Goal: Information Seeking & Learning: Learn about a topic

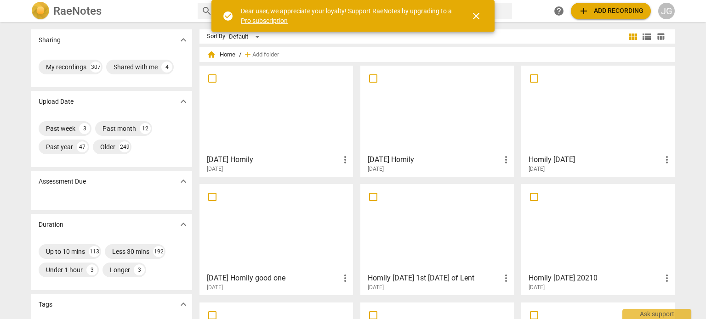
click at [561, 134] on div at bounding box center [597, 109] width 147 height 81
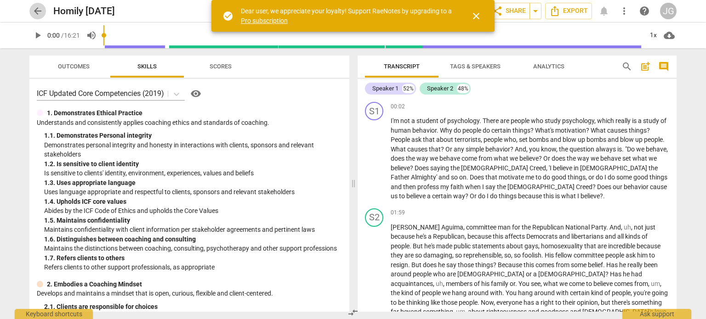
click at [39, 8] on span "arrow_back" at bounding box center [37, 11] width 11 height 11
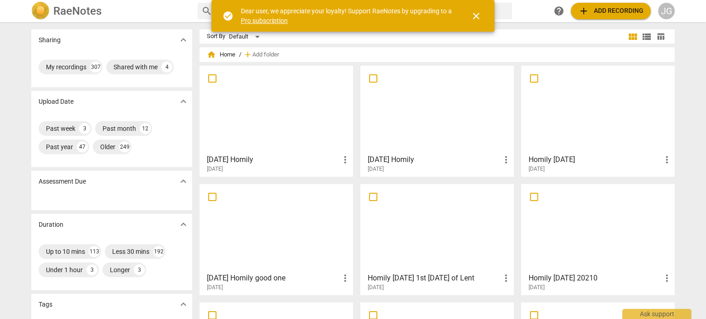
click at [272, 117] on div at bounding box center [276, 109] width 147 height 81
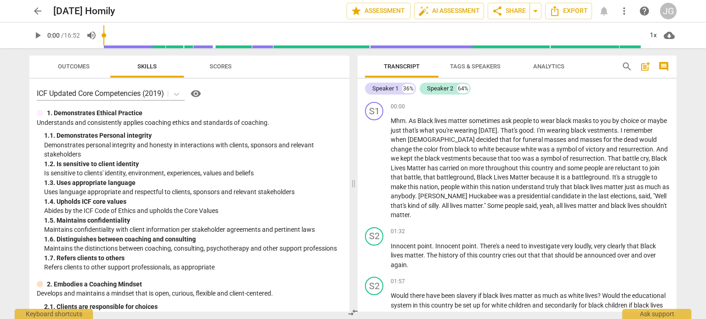
click at [37, 11] on span "arrow_back" at bounding box center [37, 11] width 11 height 11
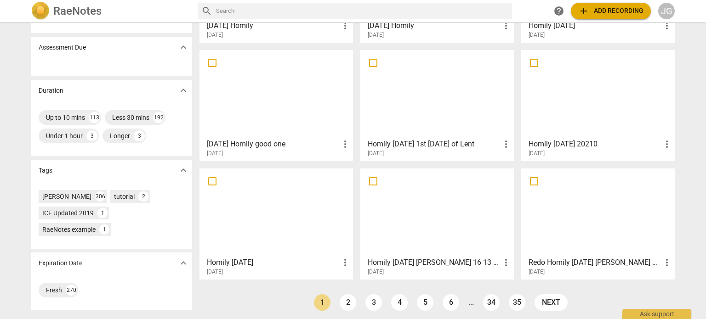
scroll to position [137, 0]
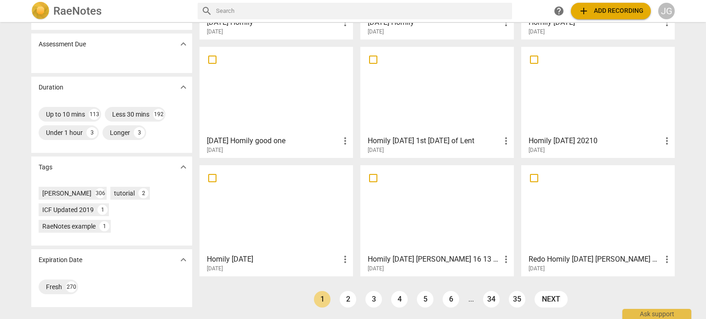
click at [255, 214] on div at bounding box center [276, 209] width 147 height 81
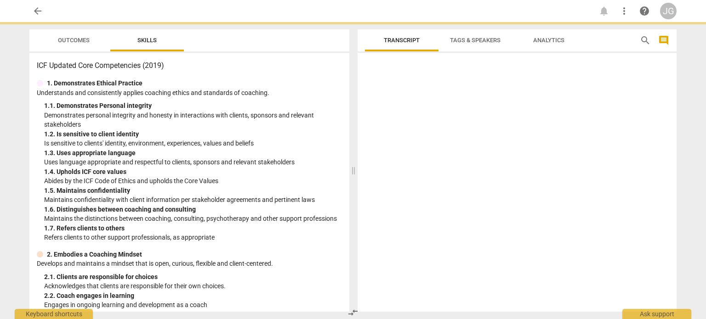
click at [255, 214] on div "1. 6. Distinguishes between coaching and consulting" at bounding box center [193, 210] width 298 height 10
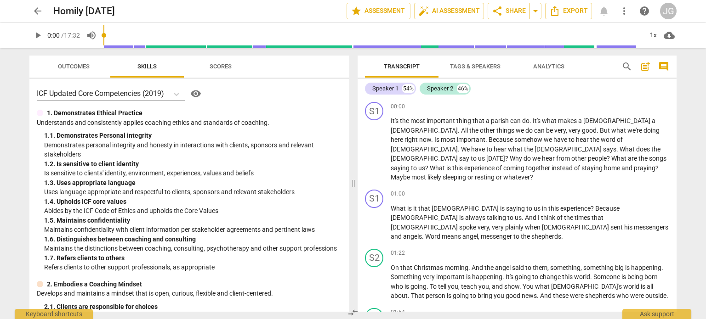
click at [37, 34] on span "play_arrow" at bounding box center [37, 35] width 11 height 11
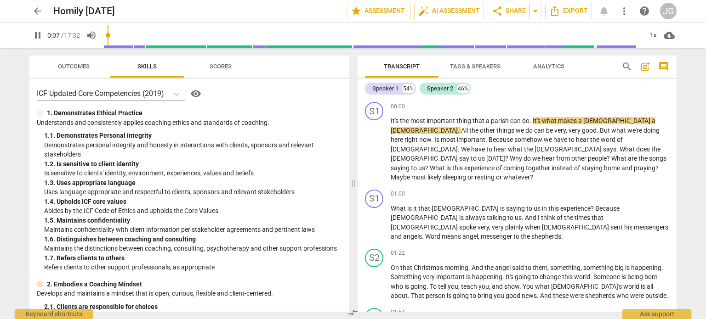
click at [500, 91] on div "Speaker 1 54% Speaker 2 46%" at bounding box center [517, 89] width 304 height 16
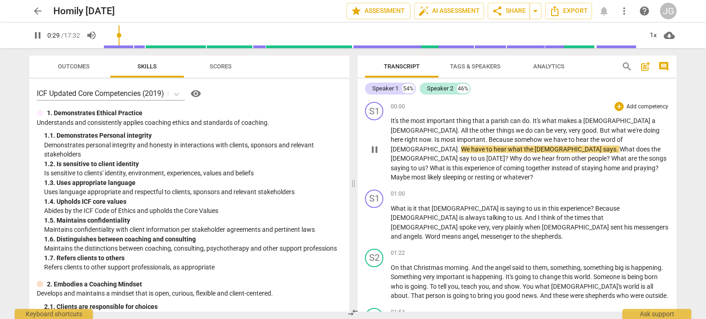
click at [534, 150] on span "[DEMOGRAPHIC_DATA]" at bounding box center [568, 149] width 68 height 7
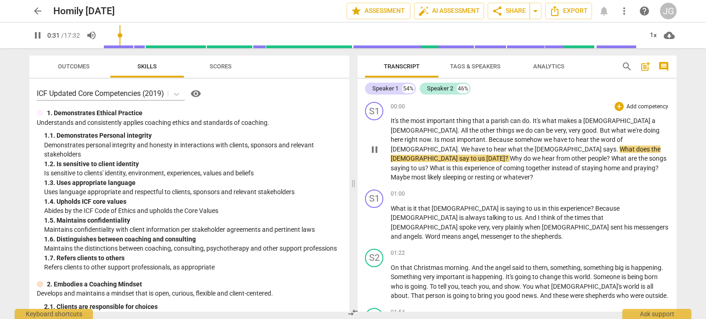
type input "32"
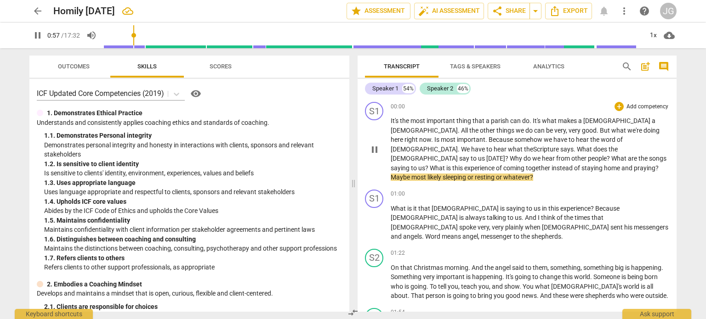
click at [411, 174] on span "Maybe" at bounding box center [400, 177] width 21 height 7
click at [574, 164] on span "instead" at bounding box center [562, 167] width 23 height 7
click at [411, 174] on span "Maybe" at bounding box center [400, 177] width 21 height 7
click at [431, 174] on span "maybe" at bounding box center [421, 177] width 19 height 7
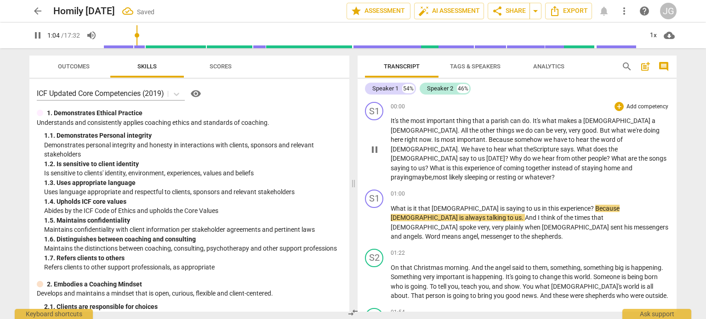
click at [554, 174] on span "?" at bounding box center [552, 177] width 3 height 7
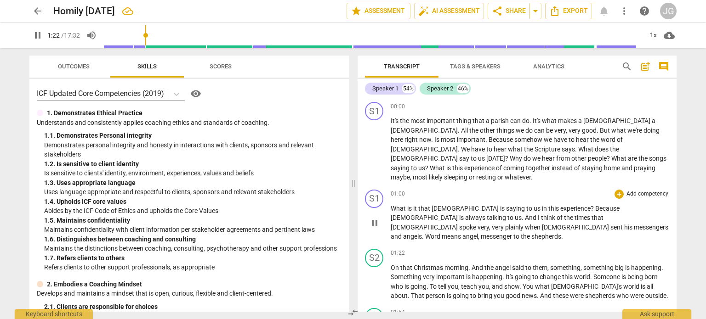
click at [633, 224] on span "messengers" at bounding box center [650, 227] width 34 height 7
click at [425, 233] on span "Word" at bounding box center [433, 236] width 17 height 7
type input "81"
click at [425, 233] on span "Word" at bounding box center [433, 236] width 17 height 7
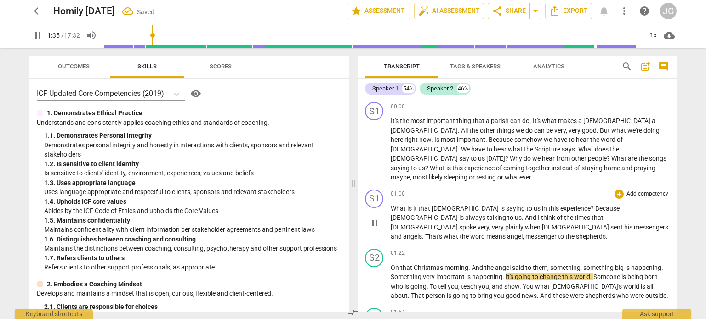
click at [525, 233] on span "messenger" at bounding box center [541, 236] width 33 height 7
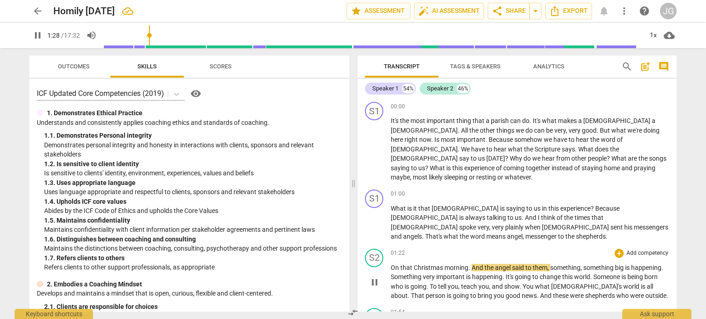
click at [391, 264] on span "On" at bounding box center [395, 267] width 10 height 7
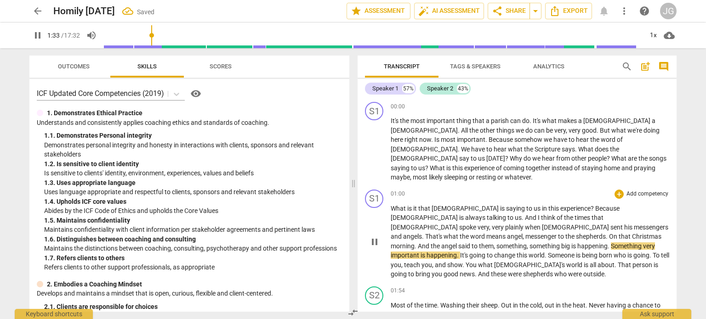
click at [605, 233] on span "." at bounding box center [606, 236] width 3 height 7
type input "94"
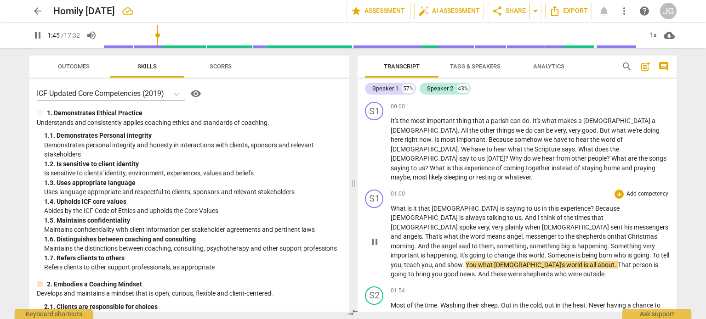
click at [633, 252] on span "going" at bounding box center [641, 255] width 16 height 7
click at [652, 252] on span "To" at bounding box center [656, 255] width 8 height 7
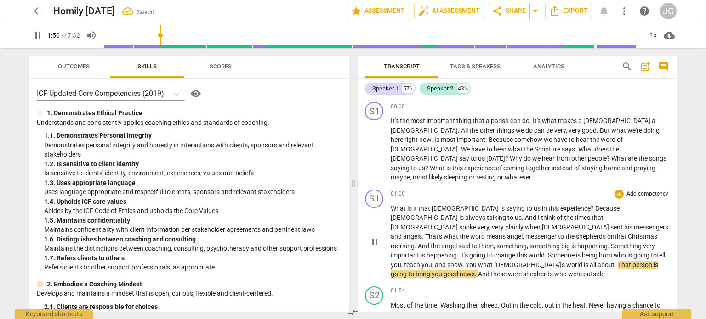
click at [462, 261] on span "." at bounding box center [463, 264] width 3 height 7
click at [594, 261] on span "about" at bounding box center [602, 264] width 17 height 7
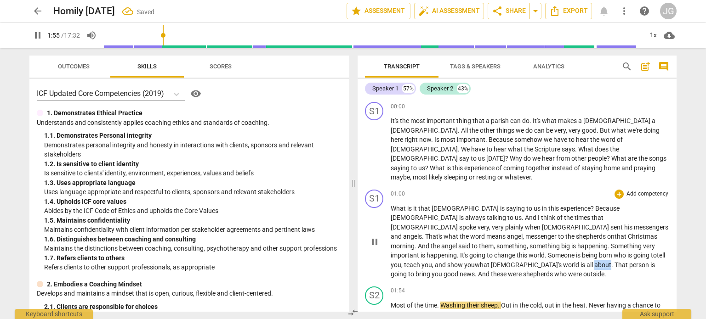
click at [594, 261] on span "about" at bounding box center [602, 264] width 17 height 7
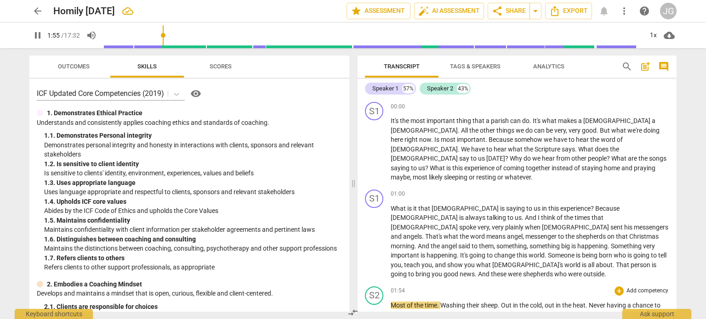
click at [390, 302] on span "Most" at bounding box center [398, 305] width 16 height 7
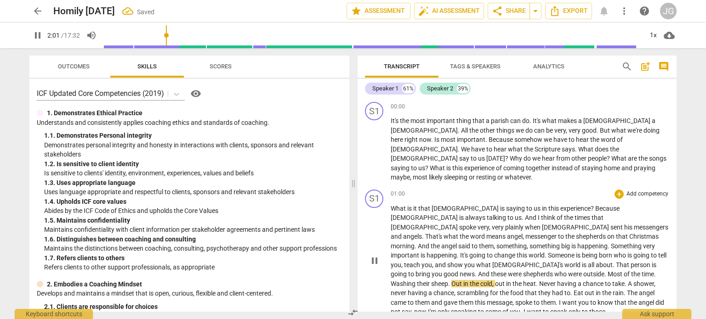
click at [417, 280] on span "Washing" at bounding box center [403, 283] width 26 height 7
type input "123"
click at [654, 271] on span "." at bounding box center [655, 274] width 2 height 7
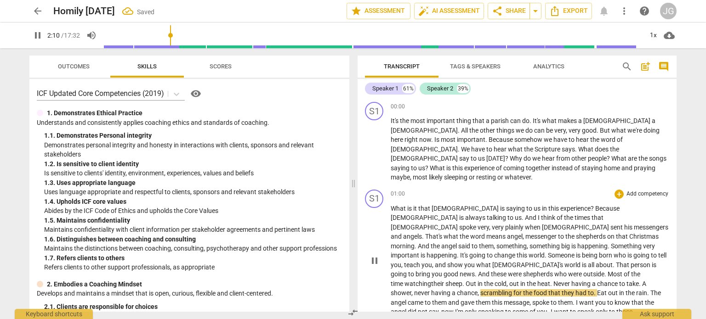
click at [604, 271] on span "." at bounding box center [605, 274] width 3 height 7
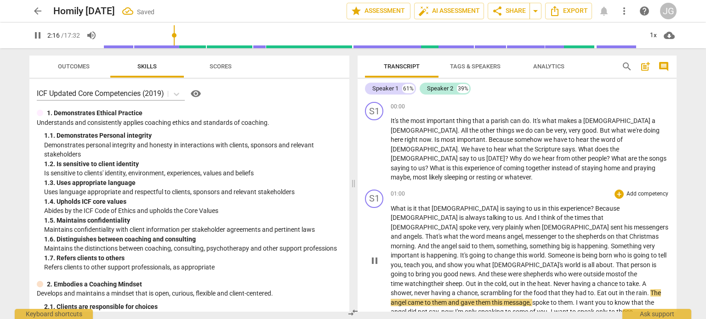
click at [593, 289] on span "." at bounding box center [594, 292] width 3 height 7
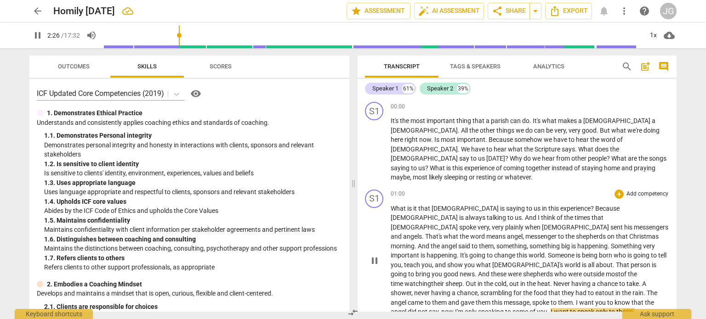
click at [644, 299] on span "the" at bounding box center [648, 302] width 9 height 7
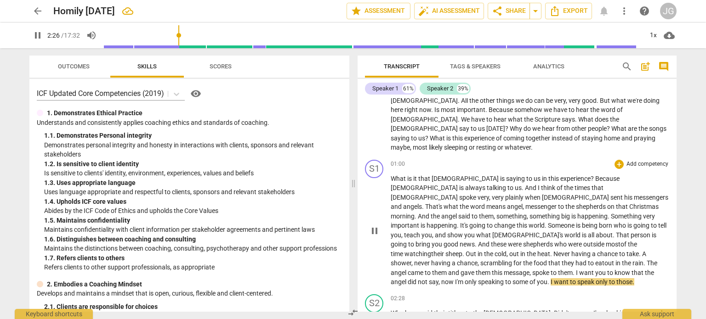
scroll to position [46, 0]
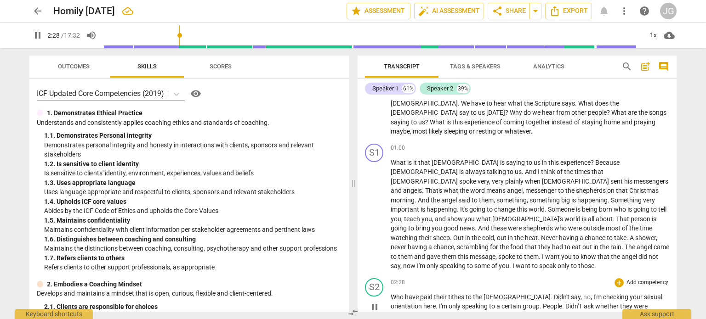
click at [390, 294] on span "Who" at bounding box center [397, 297] width 14 height 7
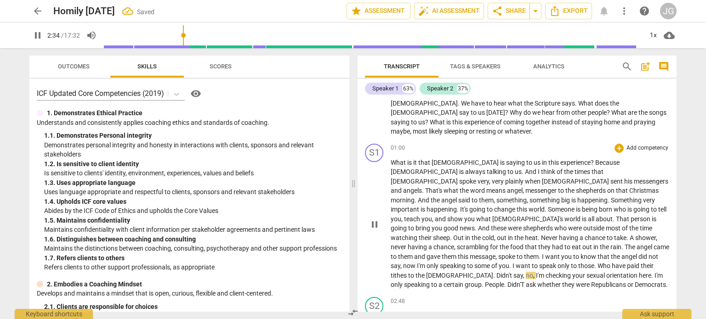
click at [594, 262] on span "." at bounding box center [595, 265] width 3 height 7
type input "156"
click at [496, 272] on span "Didn't" at bounding box center [487, 275] width 17 height 7
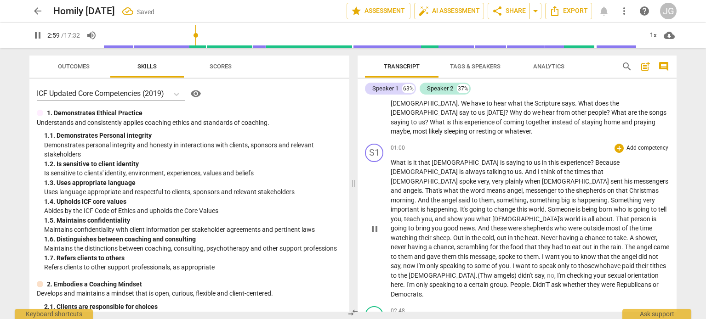
click at [475, 272] on span ". (Thw amgels) d" at bounding box center [498, 275] width 46 height 7
click at [532, 281] on span "Didn'T" at bounding box center [541, 284] width 18 height 7
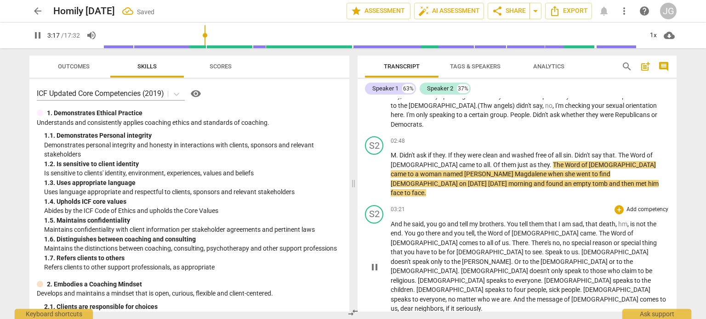
scroll to position [138, 0]
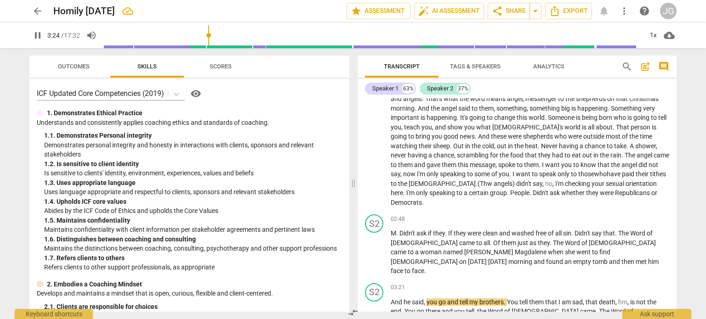
click at [40, 35] on span "pause" at bounding box center [37, 35] width 11 height 11
type input "205"
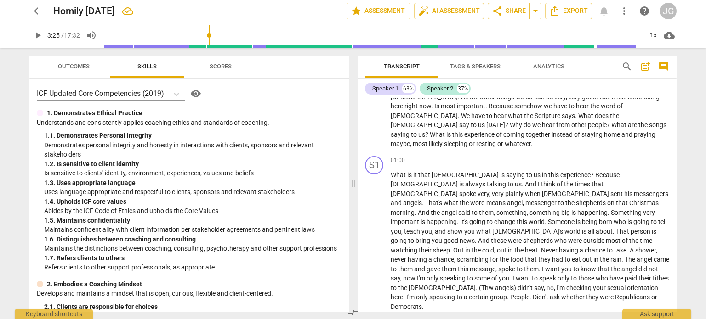
scroll to position [0, 0]
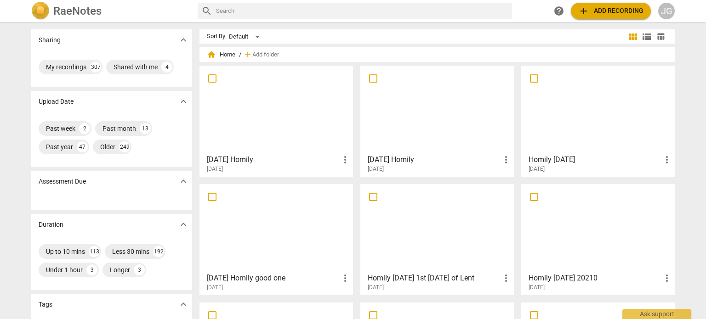
click at [265, 107] on div at bounding box center [276, 109] width 147 height 81
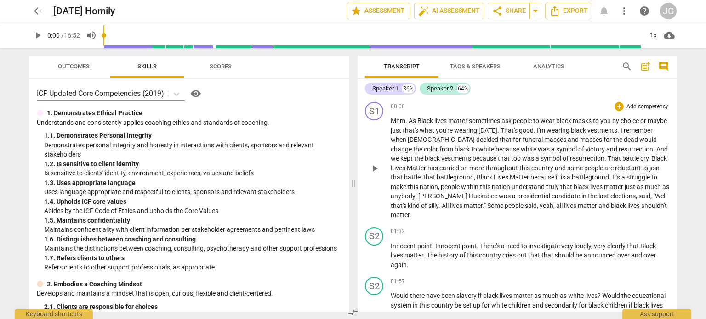
click at [498, 195] on span "was" at bounding box center [504, 195] width 13 height 7
click at [390, 244] on span "Innocent" at bounding box center [403, 246] width 27 height 7
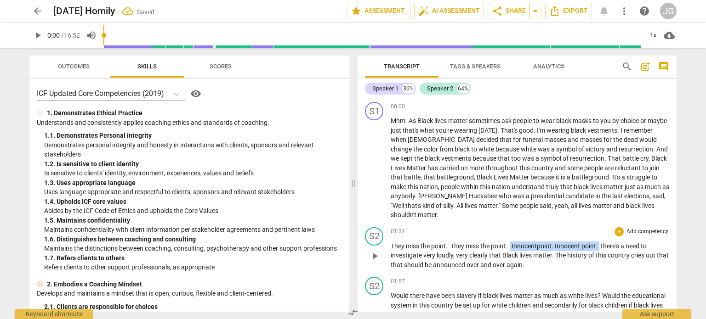
drag, startPoint x: 601, startPoint y: 245, endPoint x: 510, endPoint y: 244, distance: 90.5
click at [510, 244] on p "They miss the point. They miss the point. [GEOGRAPHIC_DATA] . [GEOGRAPHIC_DATA]…" at bounding box center [529, 256] width 278 height 28
drag, startPoint x: 591, startPoint y: 245, endPoint x: 555, endPoint y: 243, distance: 35.4
click at [559, 244] on p "They miss the point. They miss the point. There's a need to investigate very lo…" at bounding box center [529, 256] width 278 height 28
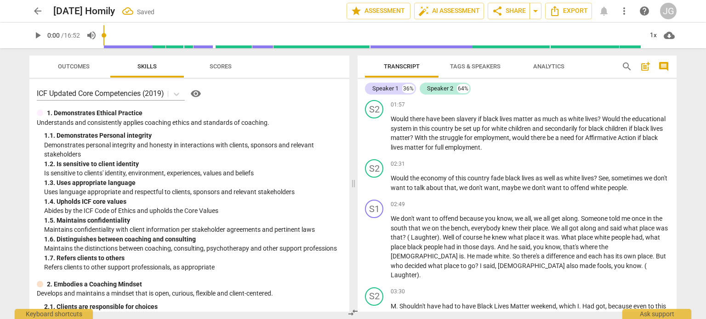
scroll to position [184, 0]
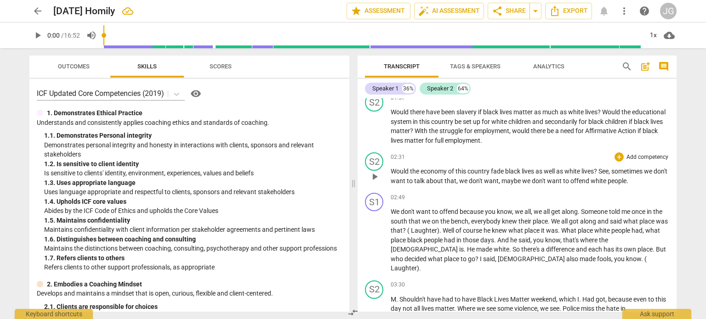
click at [469, 182] on span "we" at bounding box center [464, 180] width 10 height 7
click at [599, 244] on span "where" at bounding box center [589, 240] width 19 height 7
click at [596, 249] on p "We don't want to offend because you know , we all , we all get along . Someone …" at bounding box center [529, 240] width 278 height 66
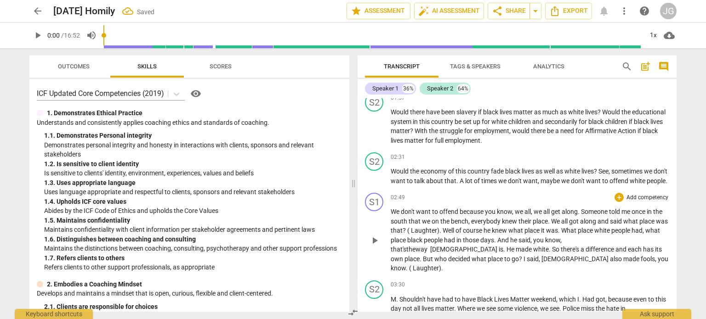
click at [652, 248] on p "We don't want to offend because you know , we all , we all get along . Someone …" at bounding box center [529, 240] width 278 height 66
click at [514, 253] on span "white" at bounding box center [522, 249] width 16 height 7
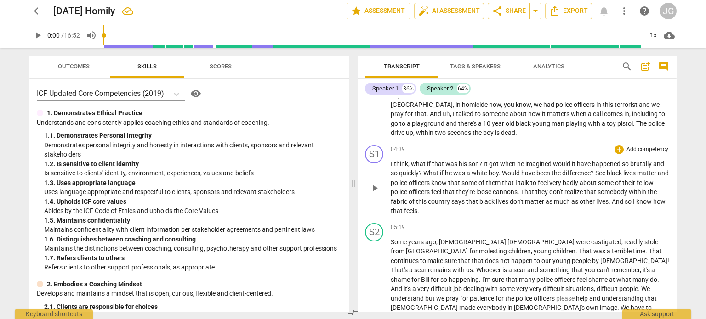
scroll to position [413, 0]
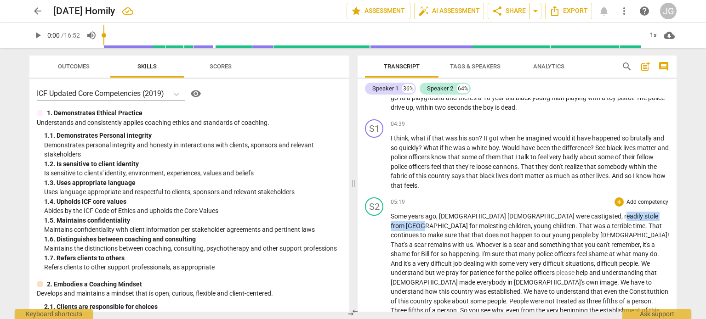
drag, startPoint x: 598, startPoint y: 225, endPoint x: 536, endPoint y: 224, distance: 62.5
click at [536, 224] on p "Some years ago , [DEMOGRAPHIC_DATA] [DEMOGRAPHIC_DATA] were castigated , readil…" at bounding box center [529, 320] width 278 height 217
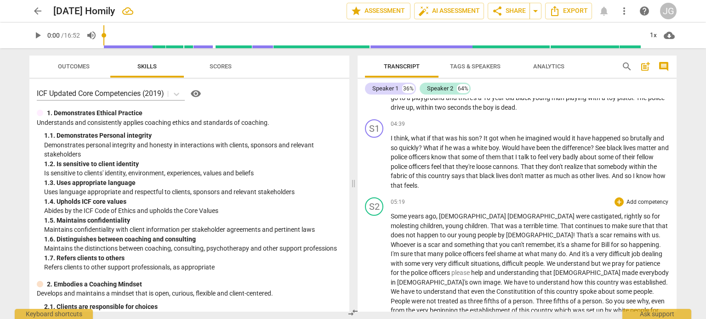
scroll to position [459, 0]
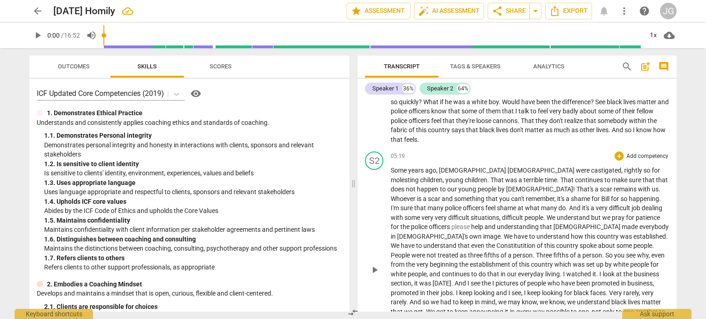
click at [503, 237] on span "." at bounding box center [501, 236] width 3 height 7
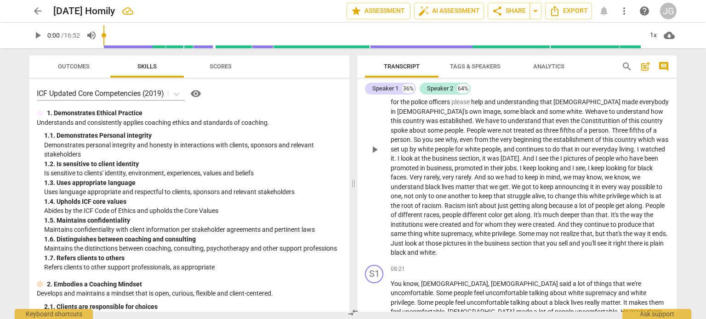
scroll to position [597, 0]
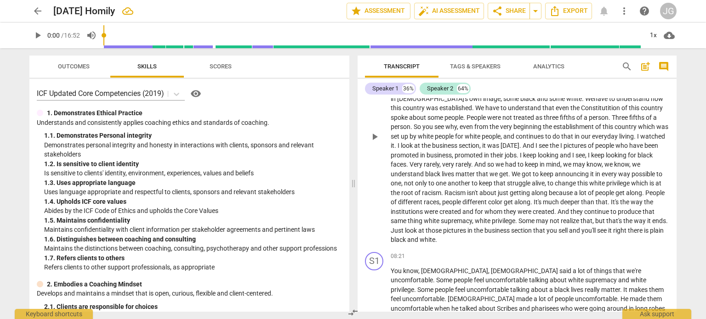
click at [455, 136] on span "people" at bounding box center [445, 136] width 20 height 7
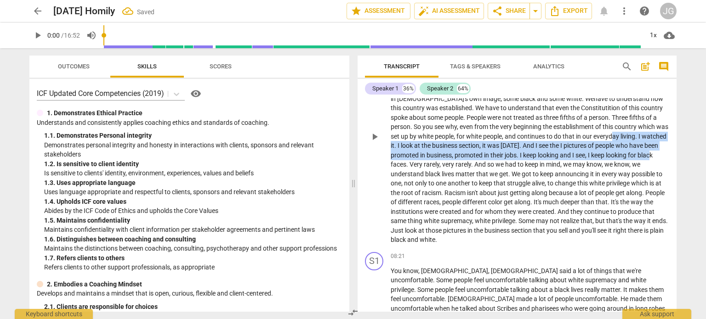
drag, startPoint x: 516, startPoint y: 157, endPoint x: 473, endPoint y: 147, distance: 44.6
click at [478, 148] on p "Some years ago , [DEMOGRAPHIC_DATA] [DEMOGRAPHIC_DATA] were castigated , rightl…" at bounding box center [529, 136] width 278 height 217
click at [595, 149] on span "people" at bounding box center [605, 145] width 20 height 7
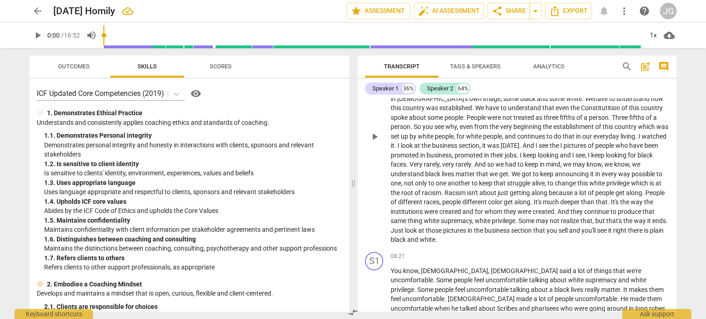
click at [562, 140] on span "that" at bounding box center [568, 136] width 13 height 7
click at [505, 168] on span "had" at bounding box center [511, 164] width 12 height 7
click at [511, 178] on span "We" at bounding box center [516, 173] width 10 height 7
click at [577, 187] on span "," at bounding box center [578, 183] width 3 height 7
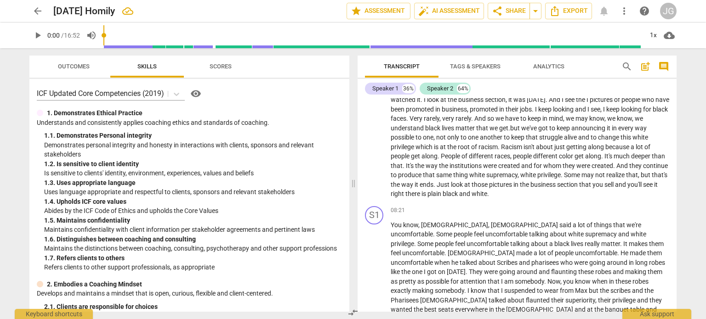
click at [613, 170] on span "." at bounding box center [614, 165] width 3 height 7
click at [469, 176] on span "thing" at bounding box center [461, 174] width 16 height 7
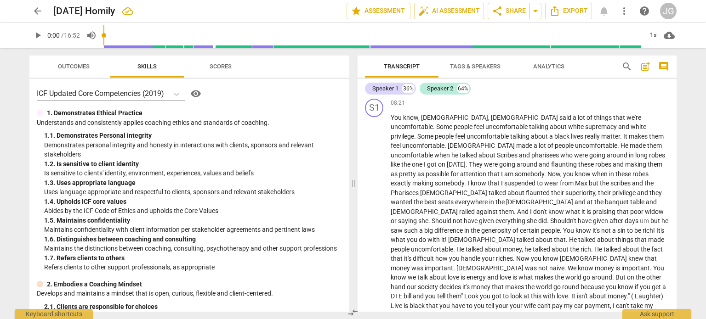
scroll to position [735, 0]
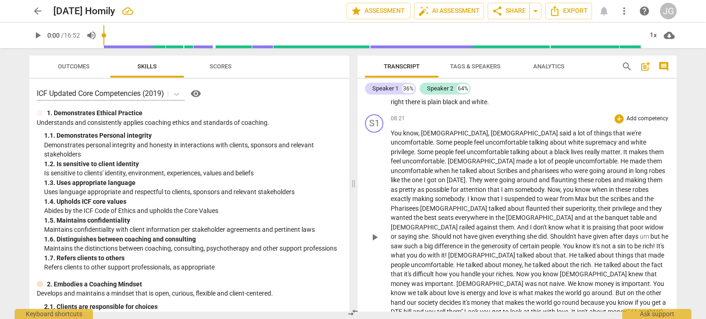
click at [549, 152] on span "a" at bounding box center [551, 151] width 5 height 7
click at [497, 170] on span "Scribes" at bounding box center [508, 170] width 22 height 7
click at [575, 198] on span "Max" at bounding box center [582, 198] width 14 height 7
click at [431, 233] on span "." at bounding box center [429, 236] width 3 height 7
click at [574, 233] on span "Shouldn't" at bounding box center [560, 236] width 28 height 7
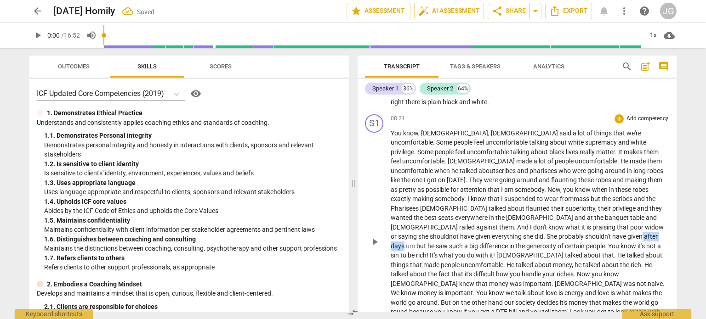
drag, startPoint x: 477, startPoint y: 237, endPoint x: 448, endPoint y: 235, distance: 28.5
click at [448, 235] on p "You know , [PERSON_NAME] , [PERSON_NAME] said a lot of things that we're uncomf…" at bounding box center [529, 242] width 278 height 226
click at [435, 243] on span "giveneverything" at bounding box center [412, 246] width 45 height 7
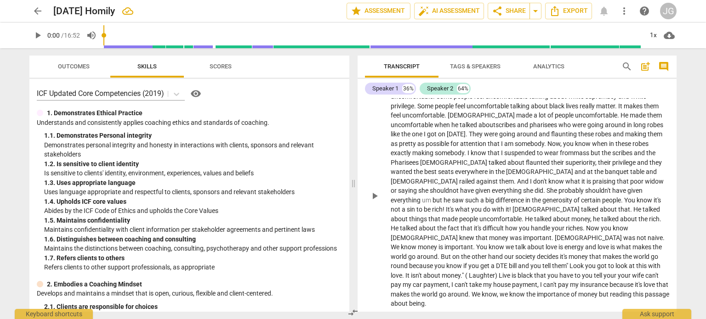
scroll to position [827, 0]
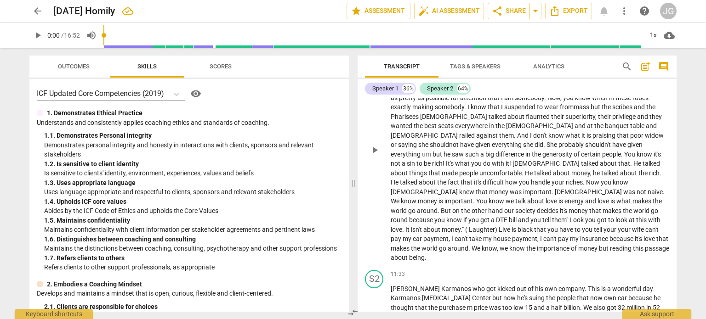
click at [552, 216] on span "them"" at bounding box center [560, 219] width 17 height 7
click at [498, 226] on span "Live" at bounding box center [504, 229] width 13 height 7
click at [614, 226] on span "you" at bounding box center [620, 229] width 12 height 7
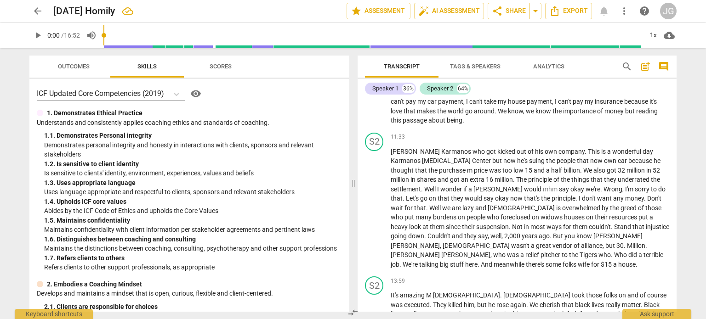
scroll to position [965, 0]
click at [642, 147] on span "day" at bounding box center [647, 150] width 11 height 7
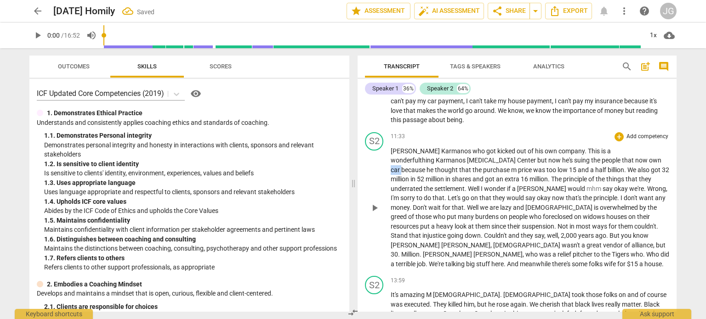
drag, startPoint x: 568, startPoint y: 141, endPoint x: 557, endPoint y: 141, distance: 11.0
click at [557, 147] on p "[PERSON_NAME] who got kicked out of his own company . This is a wonderful thing…" at bounding box center [529, 208] width 278 height 123
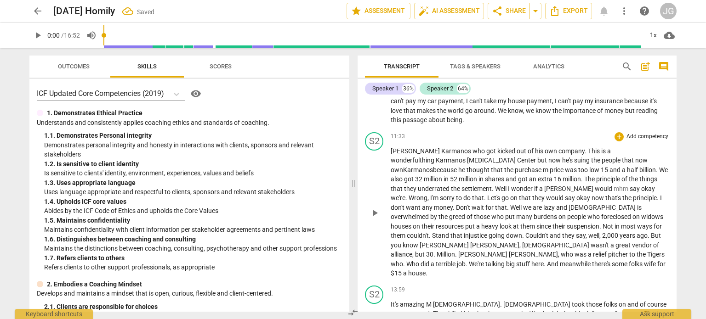
click at [589, 166] on span "low" at bounding box center [594, 169] width 11 height 7
click at [584, 175] on span "The" at bounding box center [590, 178] width 12 height 7
drag, startPoint x: 416, startPoint y: 198, endPoint x: 402, endPoint y: 198, distance: 13.8
click at [522, 213] on span "many" at bounding box center [530, 216] width 17 height 7
click at [458, 232] on span "." at bounding box center [456, 235] width 3 height 7
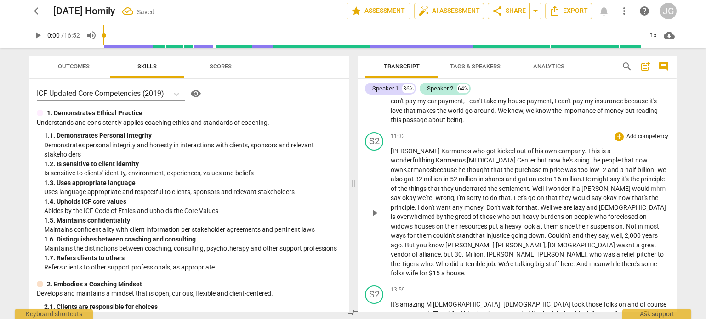
click at [511, 232] on span "going" at bounding box center [519, 235] width 17 height 7
click at [503, 251] on span "." at bounding box center [501, 254] width 3 height 7
click at [526, 260] on span "We're" at bounding box center [534, 263] width 17 height 7
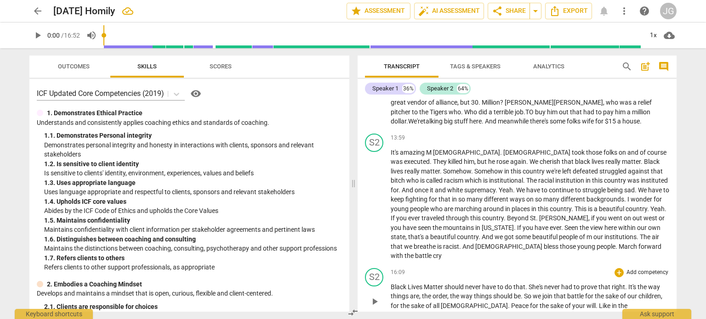
scroll to position [1125, 0]
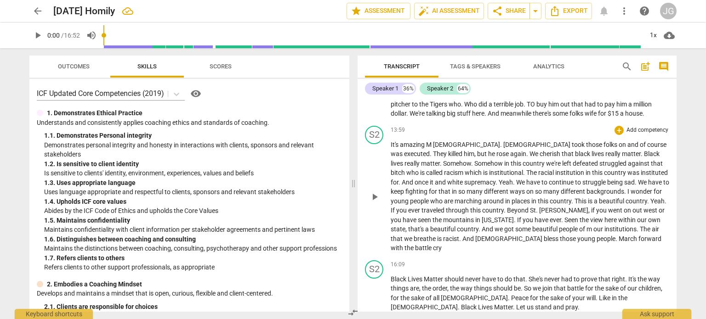
click at [615, 235] on span "." at bounding box center [616, 238] width 3 height 7
click at [391, 276] on span "Black" at bounding box center [398, 279] width 17 height 7
click at [443, 276] on span "Matter" at bounding box center [434, 279] width 21 height 7
click at [543, 276] on span "." at bounding box center [541, 279] width 3 height 7
click at [611, 276] on span "never" at bounding box center [610, 279] width 17 height 7
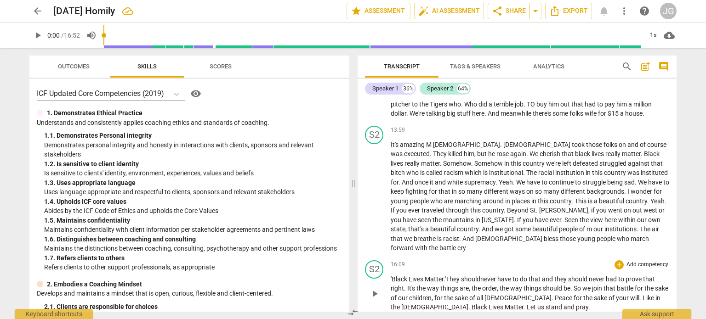
click at [630, 294] on span "will" at bounding box center [634, 297] width 9 height 7
click at [551, 294] on span "." at bounding box center [552, 297] width 3 height 7
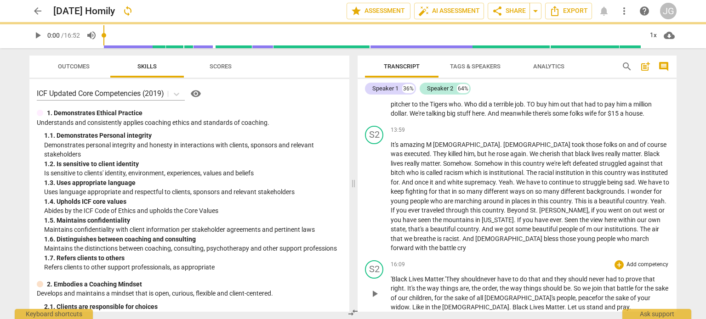
click at [578, 294] on span "peace" at bounding box center [586, 297] width 17 height 7
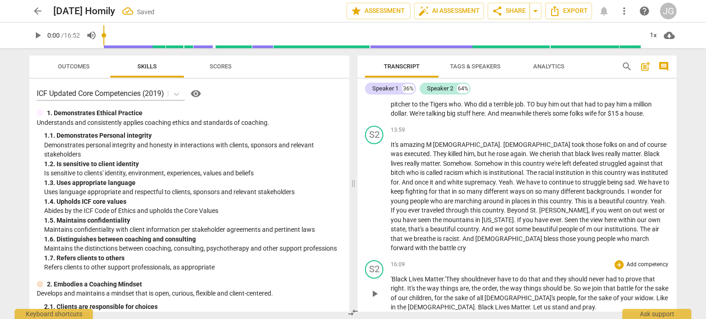
click at [656, 294] on span "Like" at bounding box center [661, 297] width 11 height 7
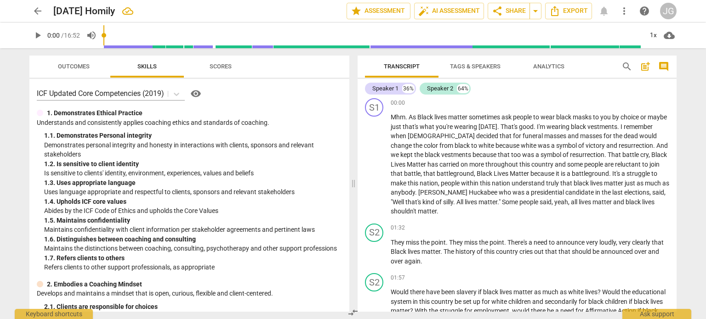
scroll to position [0, 0]
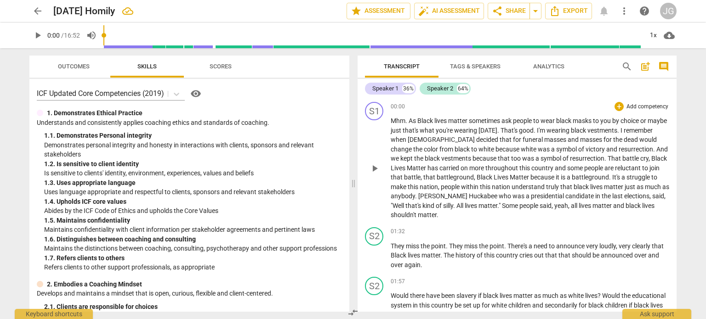
click at [418, 215] on span "matter" at bounding box center [427, 214] width 19 height 7
click at [585, 246] on span "announce" at bounding box center [571, 246] width 30 height 7
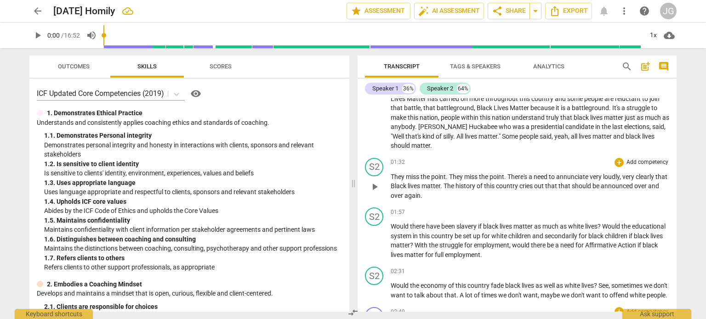
scroll to position [92, 0]
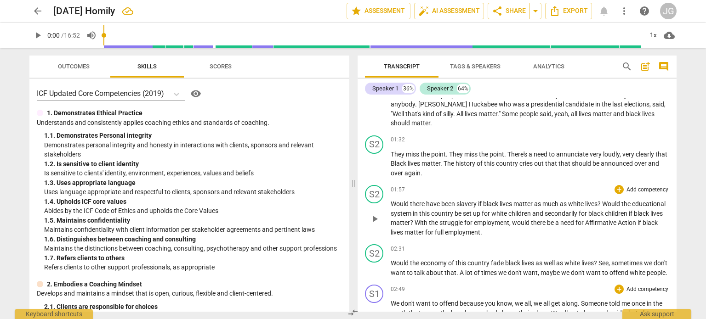
click at [533, 202] on span "matter" at bounding box center [523, 203] width 21 height 7
click at [440, 220] on span "matter" at bounding box center [430, 222] width 19 height 7
click at [586, 222] on span "there" at bounding box center [578, 222] width 16 height 7
click at [608, 221] on span "be" at bounding box center [604, 222] width 8 height 7
click at [592, 222] on span "therehave" at bounding box center [585, 222] width 30 height 7
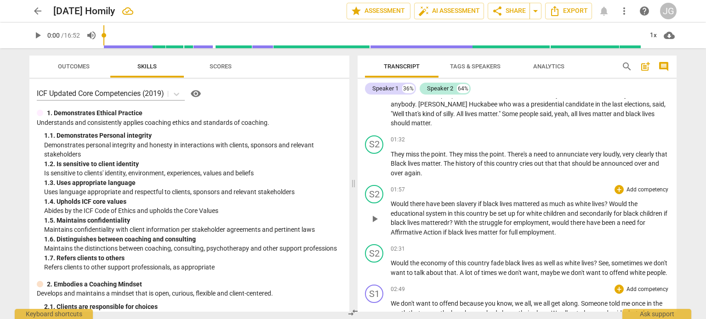
click at [454, 222] on span "?" at bounding box center [451, 222] width 5 height 7
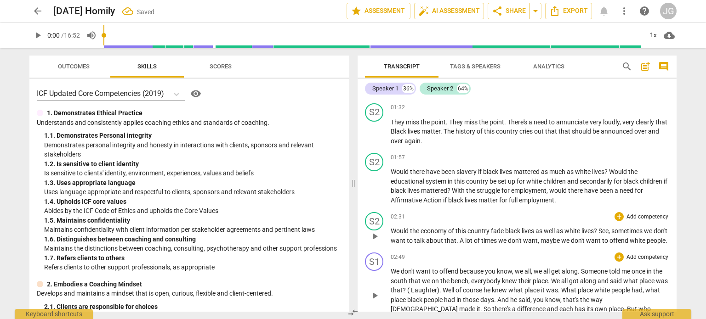
scroll to position [138, 0]
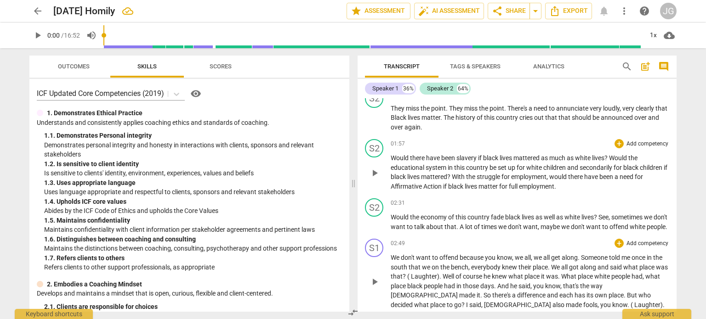
click at [498, 184] on span "matter" at bounding box center [488, 186] width 21 height 7
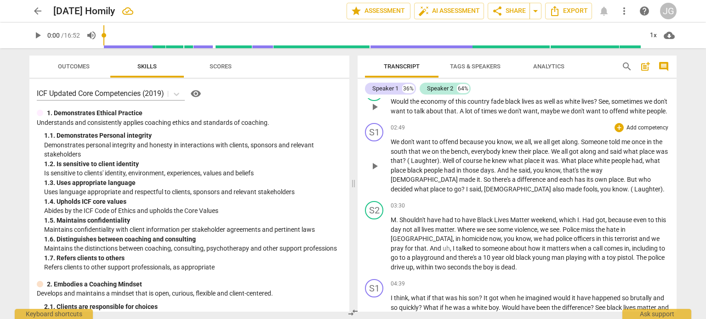
scroll to position [276, 0]
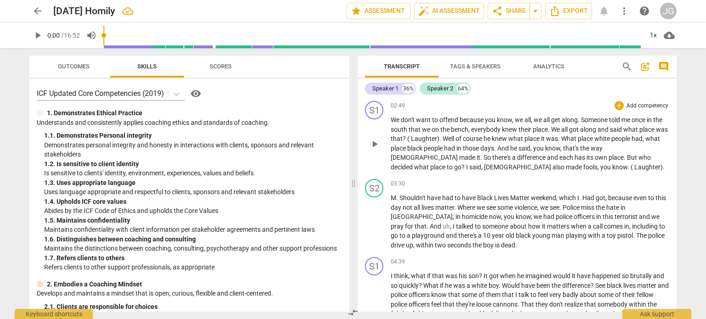
click at [611, 133] on span "said" at bounding box center [616, 129] width 13 height 7
click at [577, 142] on span "What" at bounding box center [569, 138] width 17 height 7
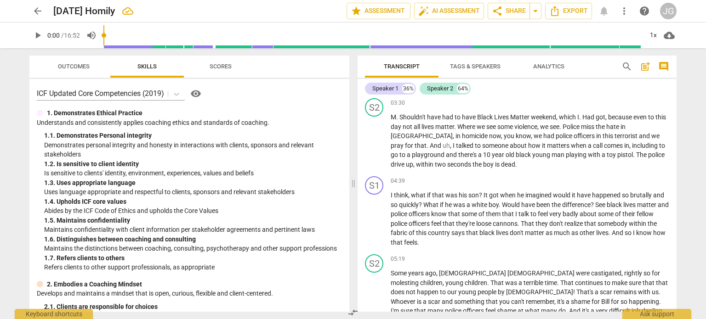
scroll to position [367, 0]
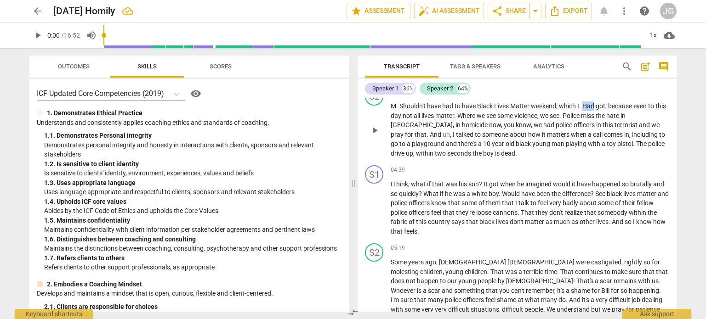
drag, startPoint x: 593, startPoint y: 116, endPoint x: 583, endPoint y: 115, distance: 10.6
click at [583, 110] on span "Had" at bounding box center [588, 105] width 13 height 7
click at [455, 129] on span "in" at bounding box center [458, 124] width 6 height 7
click at [628, 129] on span "." at bounding box center [626, 124] width 3 height 7
click at [572, 138] on span "including" at bounding box center [579, 134] width 27 height 7
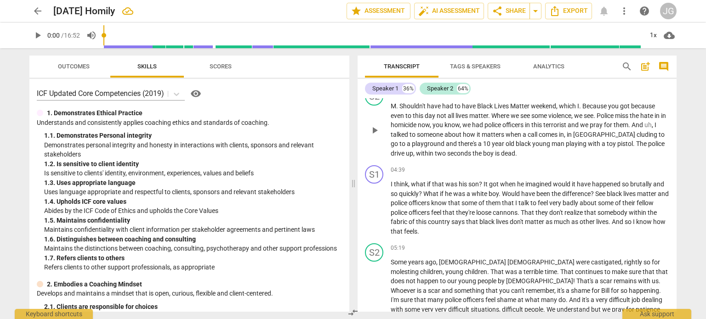
click at [658, 138] on span "to" at bounding box center [661, 134] width 6 height 7
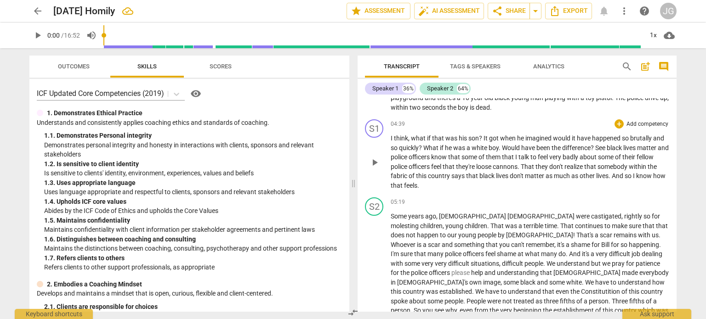
click at [461, 161] on span "that" at bounding box center [454, 156] width 13 height 7
click at [520, 170] on span "." at bounding box center [518, 166] width 3 height 7
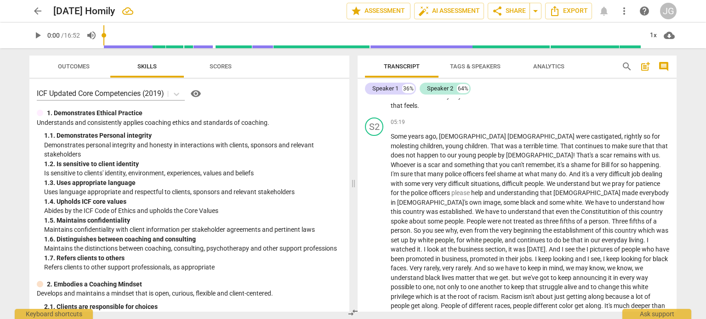
scroll to position [505, 0]
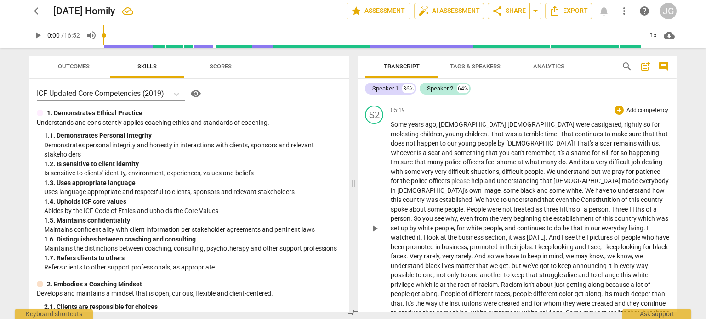
click at [651, 128] on span "for" at bounding box center [655, 124] width 8 height 7
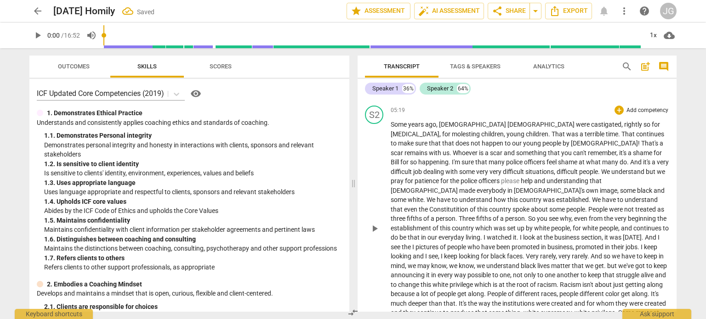
scroll to position [551, 0]
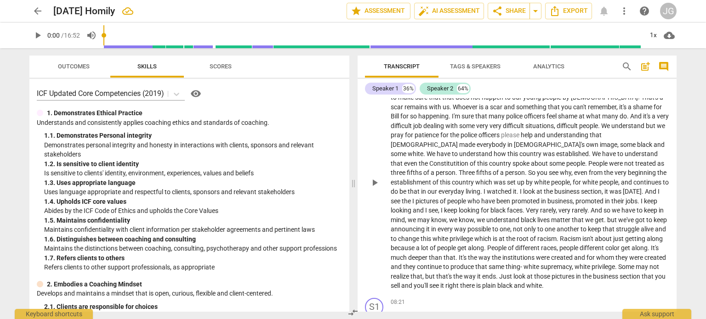
click at [429, 105] on span "remains" at bounding box center [416, 106] width 24 height 7
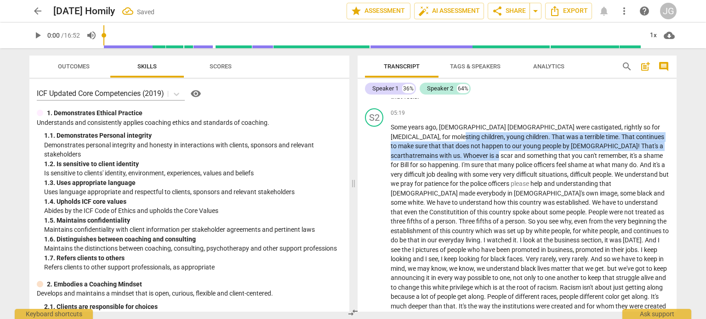
scroll to position [496, 0]
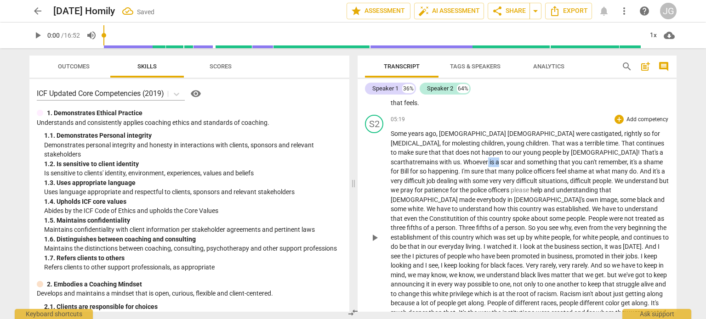
drag, startPoint x: 638, startPoint y: 107, endPoint x: 627, endPoint y: 164, distance: 58.9
click at [627, 164] on p "Some years ago , [DEMOGRAPHIC_DATA] [DEMOGRAPHIC_DATA] were castigated , rightl…" at bounding box center [529, 237] width 278 height 217
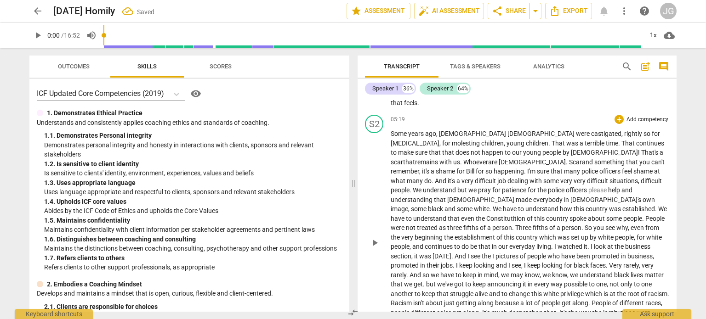
click at [567, 163] on span "Whoeverare [DEMOGRAPHIC_DATA]." at bounding box center [515, 161] width 104 height 7
click at [621, 194] on span "and" at bounding box center [626, 190] width 11 height 7
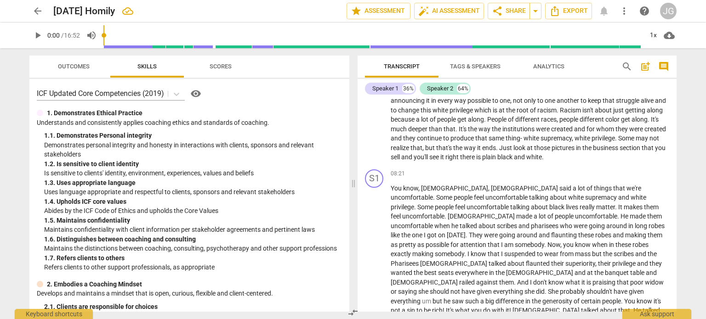
scroll to position [634, 0]
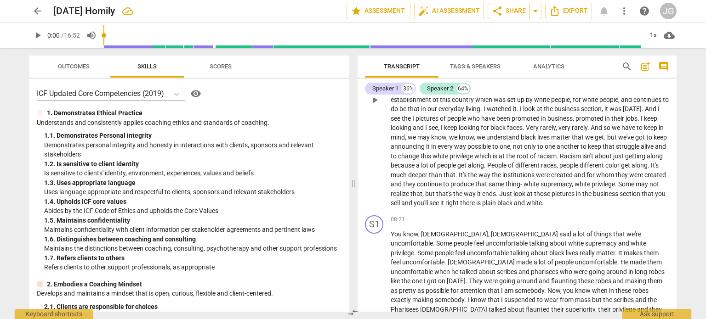
click at [640, 150] on span "alive" at bounding box center [647, 146] width 14 height 7
click at [560, 156] on span "." at bounding box center [557, 156] width 3 height 7
click at [644, 179] on span "created" at bounding box center [655, 174] width 22 height 7
click at [520, 192] on span "ends" at bounding box center [514, 193] width 14 height 7
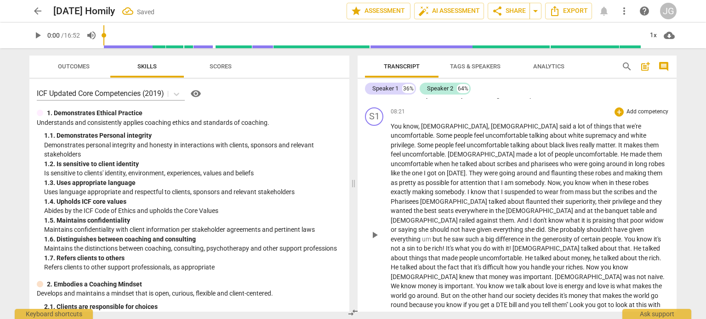
scroll to position [726, 0]
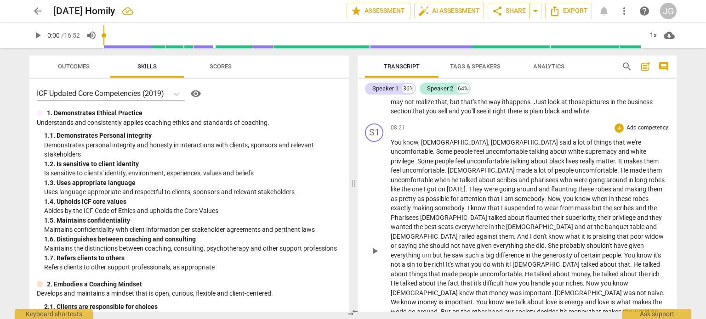
click at [626, 141] on span "we're" at bounding box center [633, 142] width 15 height 7
drag, startPoint x: 433, startPoint y: 207, endPoint x: 390, endPoint y: 206, distance: 42.7
click at [390, 206] on p "You know , [PERSON_NAME] , [PERSON_NAME] said a lot of things that were uncomfo…" at bounding box center [529, 251] width 278 height 226
click at [574, 207] on span "from" at bounding box center [581, 207] width 15 height 7
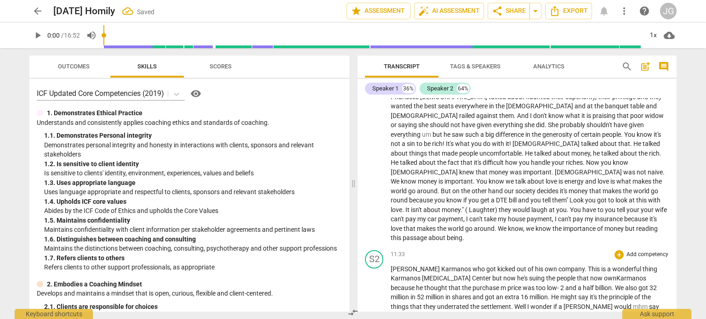
scroll to position [818, 0]
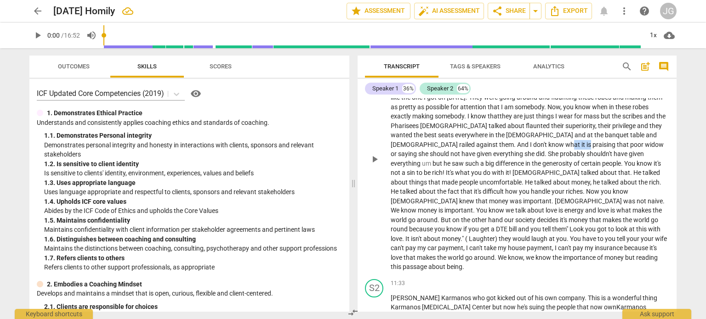
drag, startPoint x: 661, startPoint y: 136, endPoint x: 643, endPoint y: 137, distance: 18.0
click at [643, 137] on p "You know , [PERSON_NAME] , [PERSON_NAME] said a lot of things that were uncomfo…" at bounding box center [529, 159] width 278 height 226
click at [659, 182] on span "." at bounding box center [660, 182] width 2 height 7
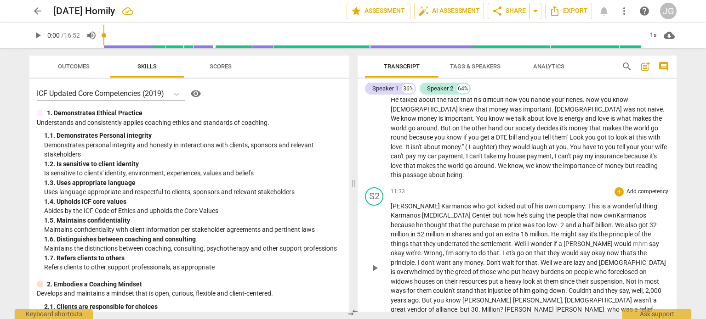
scroll to position [955, 0]
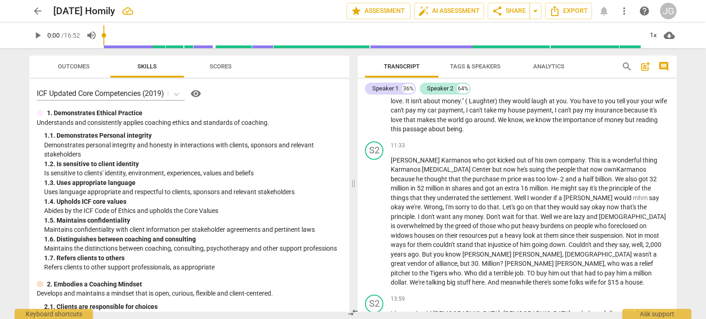
click at [636, 116] on span "reading" at bounding box center [647, 119] width 22 height 7
drag, startPoint x: 455, startPoint y: 120, endPoint x: 400, endPoint y: 122, distance: 55.6
click at [400, 122] on p "You know , [PERSON_NAME] , [PERSON_NAME] said a lot of things that were uncomfo…" at bounding box center [529, 21] width 278 height 226
click at [417, 185] on span "in" at bounding box center [413, 188] width 6 height 7
click at [604, 166] on span "ownKarmanos" at bounding box center [625, 169] width 42 height 7
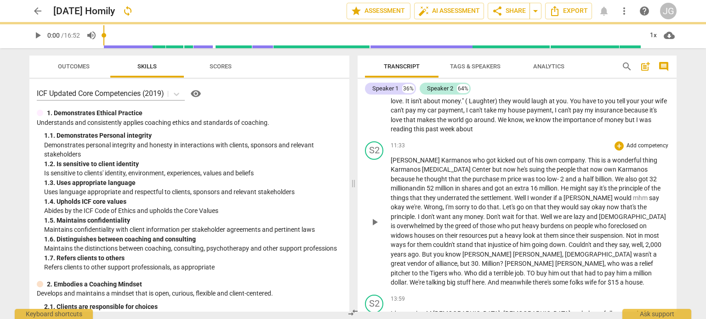
click at [560, 185] on span "He" at bounding box center [564, 188] width 9 height 7
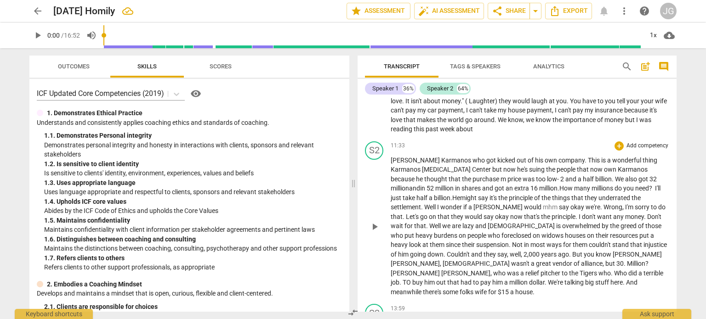
click at [543, 203] on span "mhm" at bounding box center [551, 206] width 16 height 7
click at [560, 213] on span "." at bounding box center [561, 216] width 3 height 7
drag, startPoint x: 435, startPoint y: 216, endPoint x: 424, endPoint y: 215, distance: 10.1
click at [478, 222] on span "lazy" at bounding box center [484, 225] width 13 height 7
drag, startPoint x: 636, startPoint y: 236, endPoint x: 624, endPoint y: 253, distance: 20.8
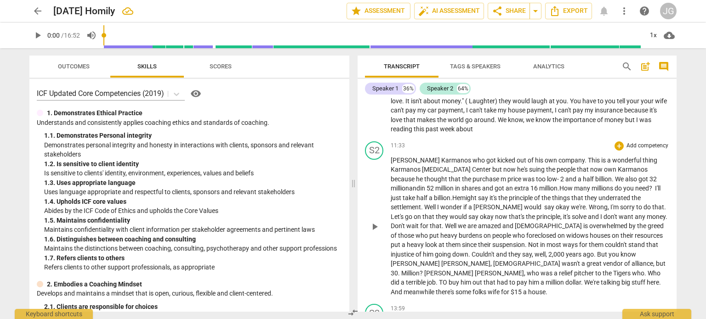
click at [468, 251] on span "down" at bounding box center [460, 254] width 16 height 7
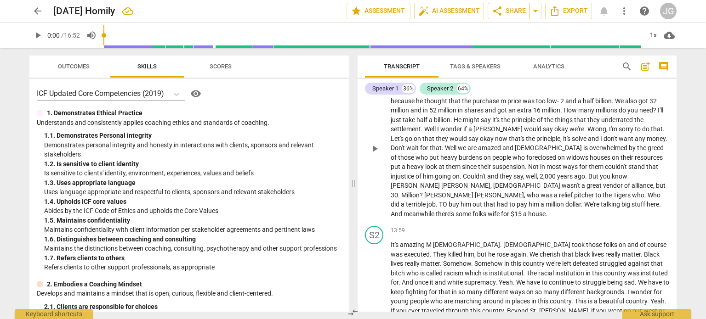
scroll to position [1047, 0]
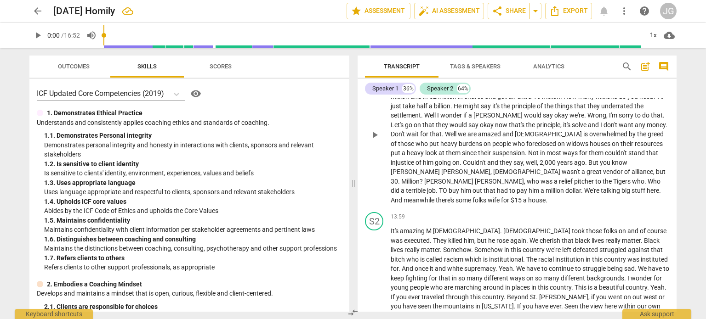
click at [545, 197] on span "." at bounding box center [546, 200] width 2 height 7
click at [488, 197] on span "wife" at bounding box center [493, 200] width 13 height 7
drag, startPoint x: 595, startPoint y: 232, endPoint x: 583, endPoint y: 230, distance: 12.5
click at [406, 256] on span "bitch" at bounding box center [398, 259] width 16 height 7
click at [546, 246] on span "we're" at bounding box center [554, 249] width 16 height 7
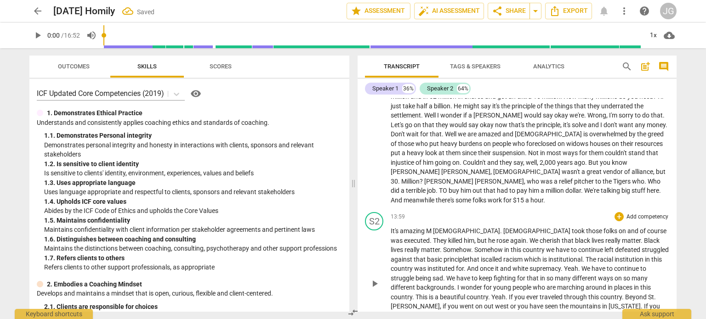
scroll to position [1093, 0]
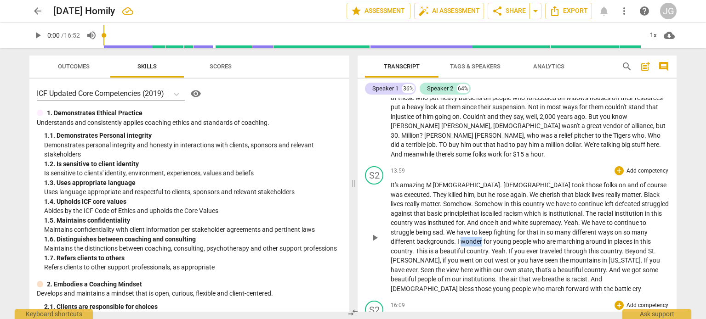
drag, startPoint x: 455, startPoint y: 222, endPoint x: 435, endPoint y: 224, distance: 20.3
click at [460, 238] on span "wonder" at bounding box center [471, 241] width 23 height 7
click at [527, 257] on span "west" at bounding box center [534, 260] width 15 height 7
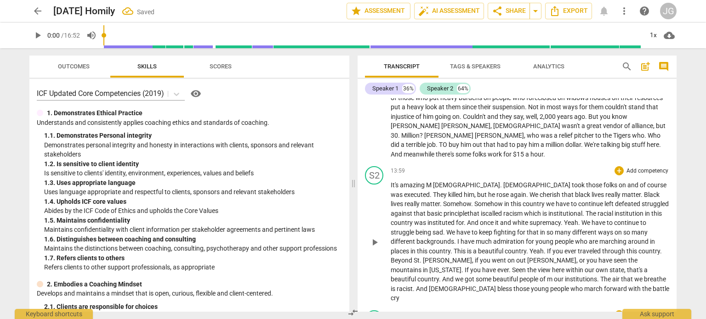
click at [527, 257] on span "[PERSON_NAME]," at bounding box center [553, 260] width 52 height 7
click at [473, 266] on span "." at bounding box center [471, 269] width 3 height 7
click at [585, 266] on span "that's" at bounding box center [593, 269] width 17 height 7
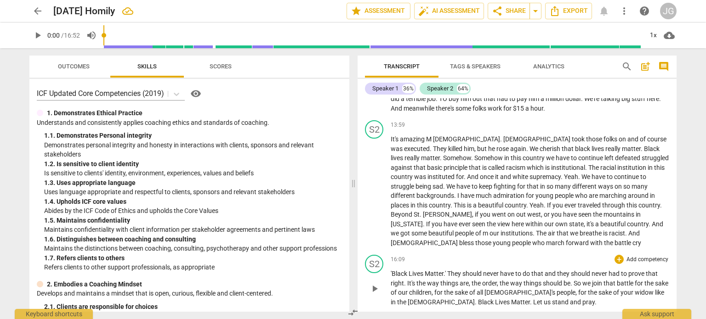
click at [390, 270] on span "'Black" at bounding box center [399, 273] width 18 height 7
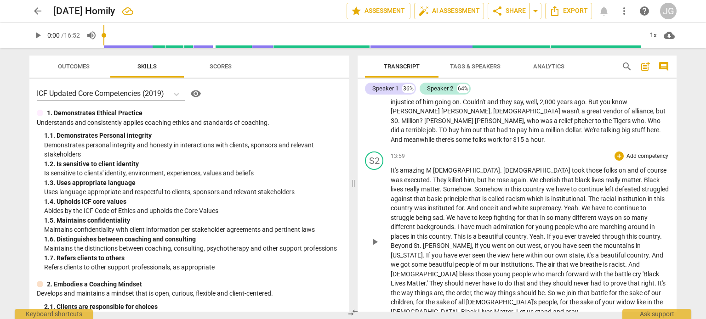
click at [526, 280] on span "that" at bounding box center [519, 283] width 13 height 7
click at [655, 280] on span "." at bounding box center [656, 283] width 3 height 7
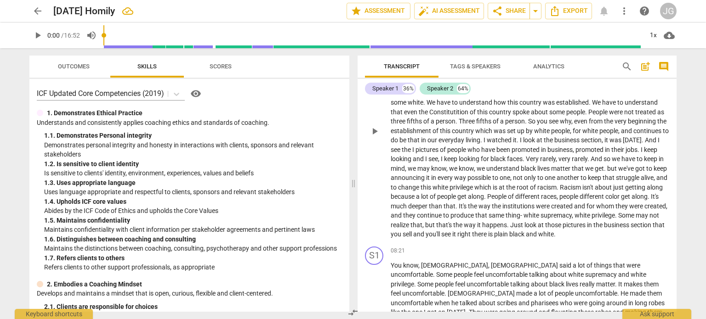
scroll to position [0, 0]
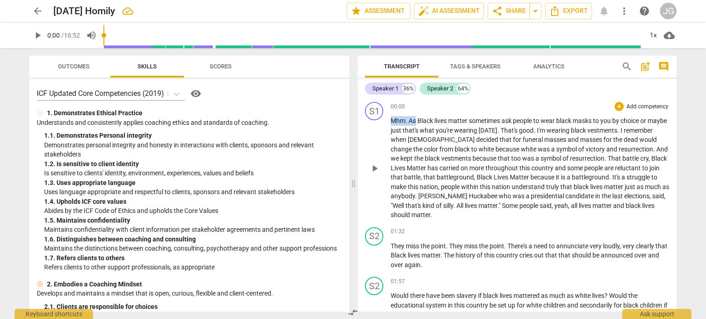
drag, startPoint x: 415, startPoint y: 121, endPoint x: 386, endPoint y: 117, distance: 29.6
click at [388, 119] on div "S1 play_arrow pause 00:00 + Add competency keyboard_arrow_right Mhm . As Black …" at bounding box center [516, 160] width 319 height 125
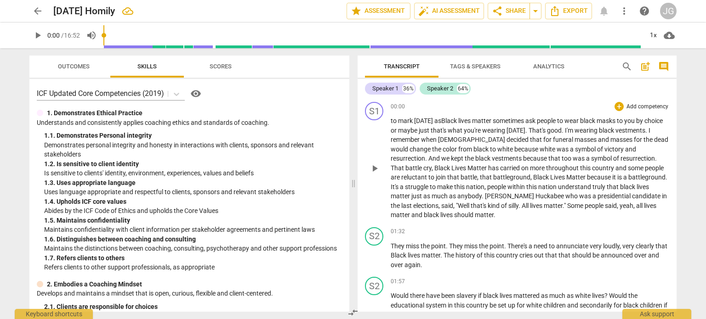
click at [409, 146] on span "would" at bounding box center [399, 149] width 19 height 7
click at [561, 158] on span "too" at bounding box center [566, 158] width 11 height 7
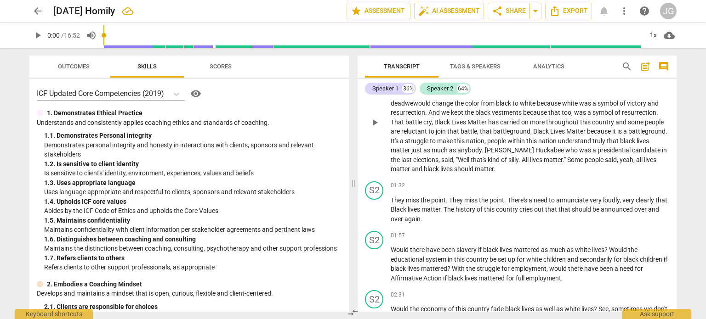
click at [481, 149] on span "." at bounding box center [482, 150] width 3 height 7
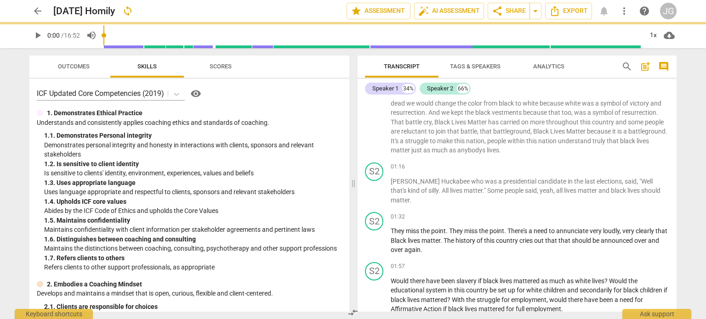
scroll to position [67, 0]
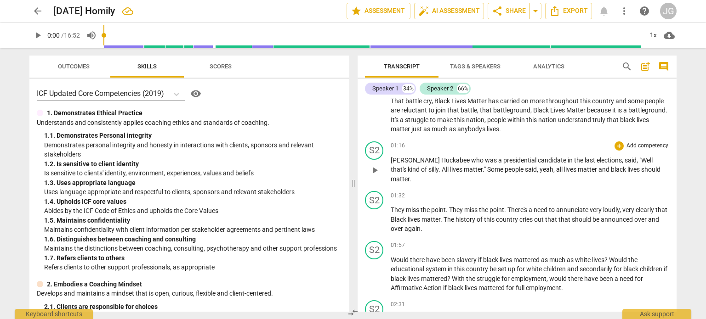
click at [484, 169] on span """ at bounding box center [485, 169] width 3 height 7
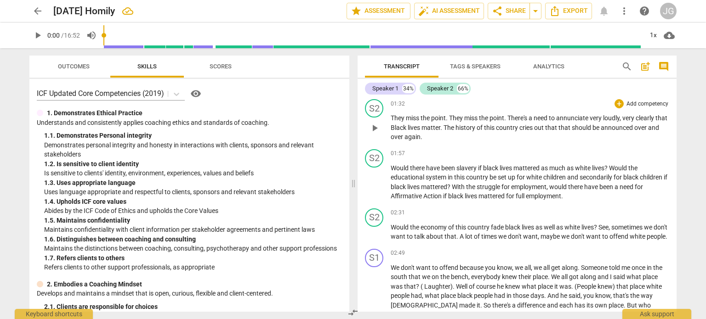
scroll to position [113, 0]
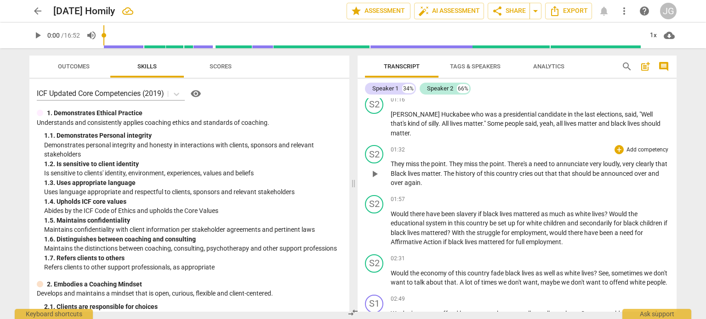
click at [390, 160] on span "They" at bounding box center [397, 163] width 15 height 7
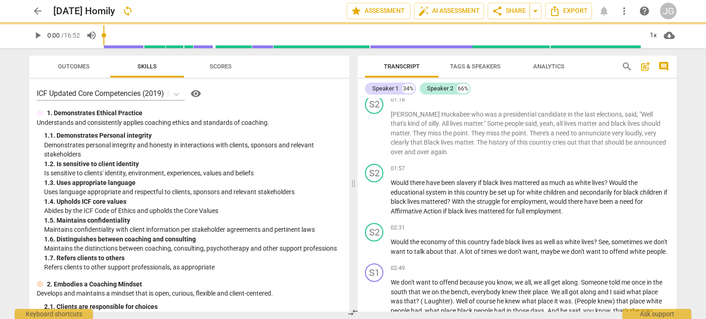
scroll to position [91, 0]
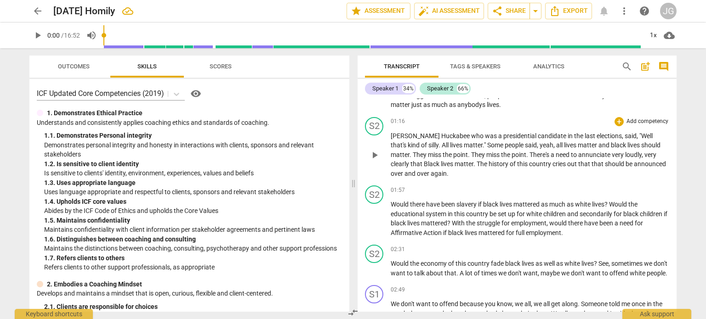
click at [447, 173] on span "." at bounding box center [448, 173] width 2 height 7
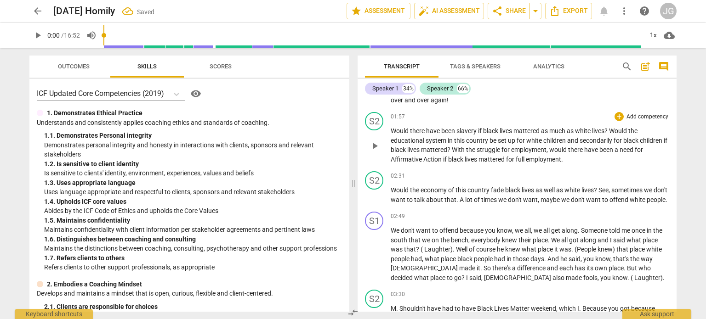
scroll to position [183, 0]
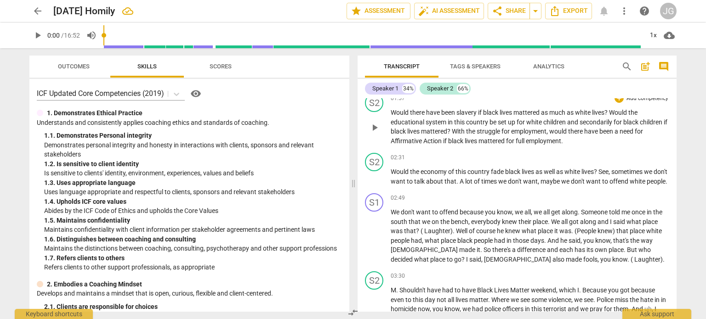
click at [466, 131] on span "With" at bounding box center [459, 131] width 14 height 7
click at [563, 141] on span "." at bounding box center [562, 140] width 2 height 7
click at [503, 171] on span "fade" at bounding box center [498, 171] width 14 height 7
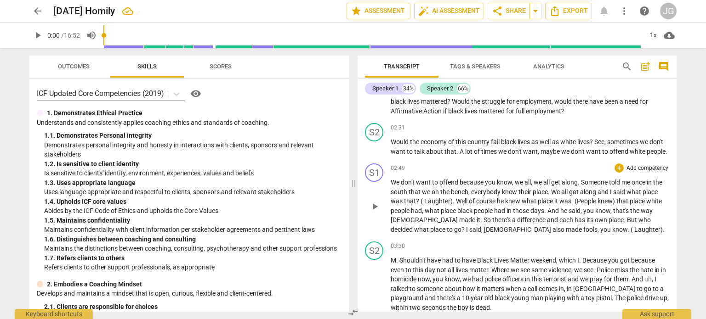
scroll to position [229, 0]
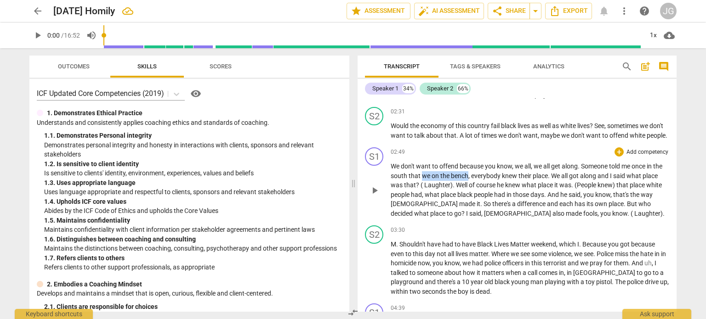
drag, startPoint x: 467, startPoint y: 183, endPoint x: 421, endPoint y: 185, distance: 45.5
click at [421, 185] on p "We don't want to offend because you know , we all , we all get along . Someone …" at bounding box center [529, 190] width 278 height 57
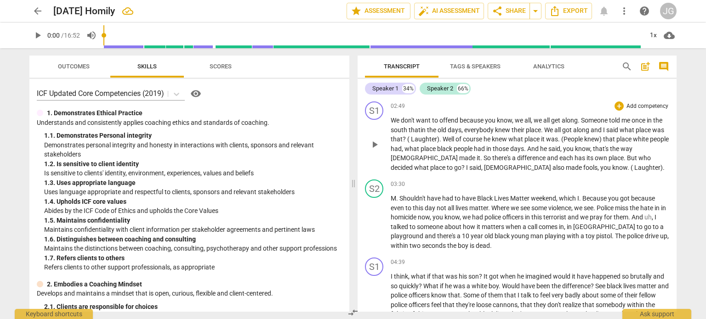
click at [447, 167] on span "place" at bounding box center [438, 167] width 17 height 7
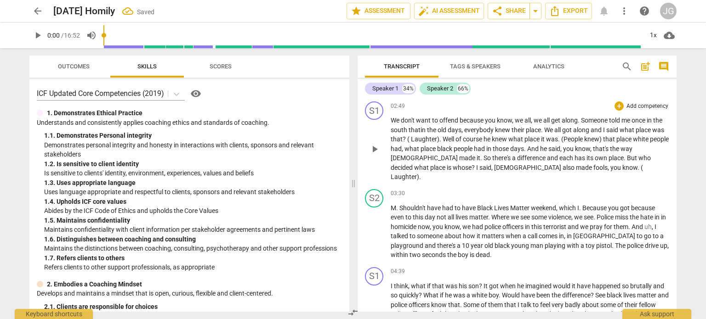
click at [494, 171] on span "[DEMOGRAPHIC_DATA]" at bounding box center [528, 167] width 68 height 7
click at [637, 171] on span "." at bounding box center [638, 167] width 3 height 7
click at [630, 207] on span "got" at bounding box center [625, 207] width 11 height 7
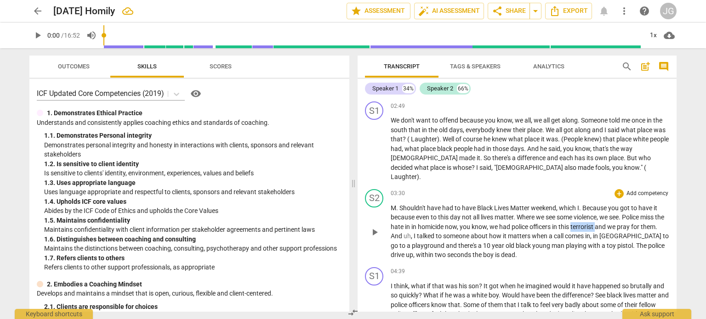
drag, startPoint x: 607, startPoint y: 226, endPoint x: 583, endPoint y: 225, distance: 23.9
click at [583, 225] on p "M . Shouldn't have had to have Black Lives Matter weekend , which I . Because y…" at bounding box center [529, 231] width 278 height 57
click at [594, 226] on span "this [PERSON_NAME]" at bounding box center [588, 226] width 60 height 7
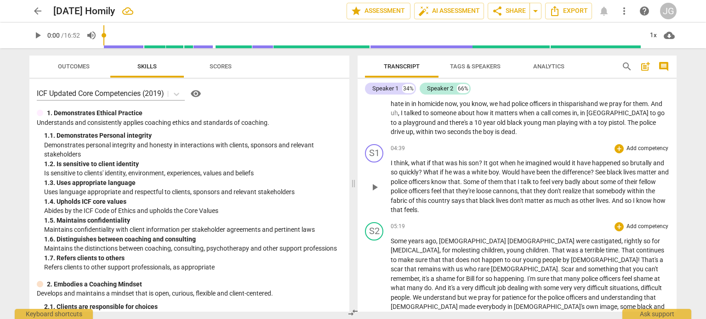
scroll to position [413, 0]
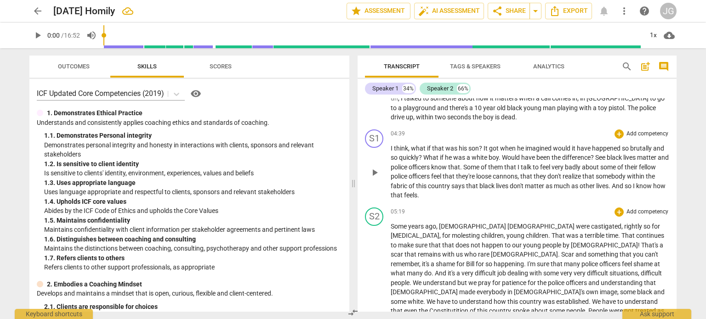
click at [390, 147] on span "I" at bounding box center [391, 148] width 3 height 7
click at [496, 148] on span "It" at bounding box center [499, 148] width 6 height 7
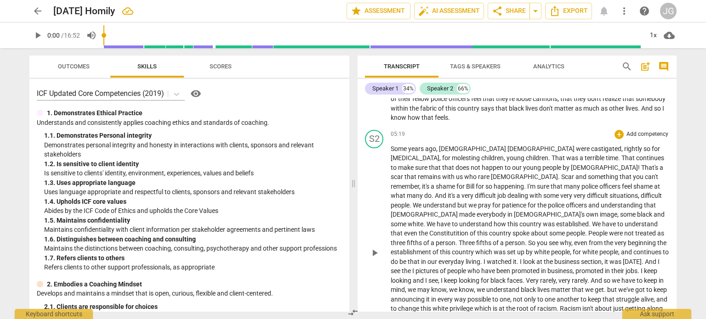
scroll to position [505, 0]
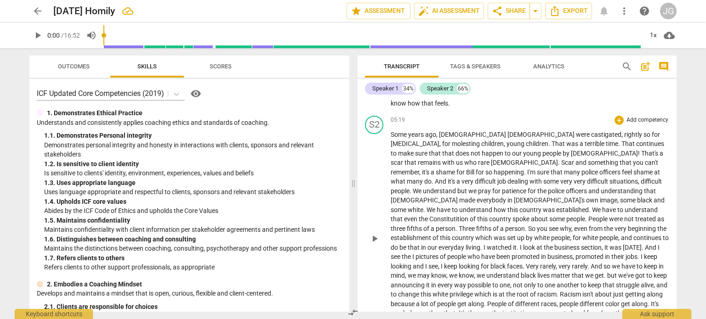
click at [643, 134] on span "so" at bounding box center [647, 134] width 8 height 7
drag, startPoint x: 544, startPoint y: 142, endPoint x: 532, endPoint y: 145, distance: 11.7
click at [621, 145] on span "That" at bounding box center [628, 143] width 15 height 7
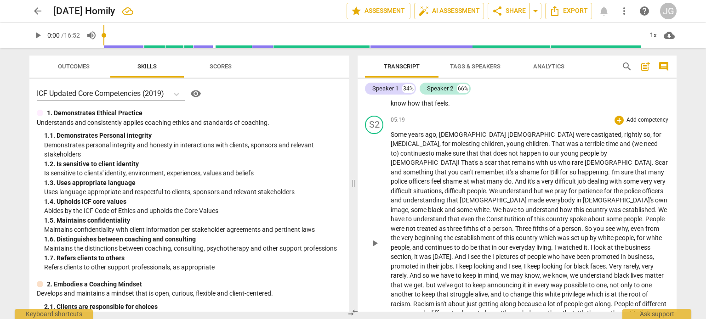
click at [446, 197] on span "understanding" at bounding box center [424, 200] width 43 height 7
click at [532, 215] on span "Constitutition" at bounding box center [552, 218] width 40 height 7
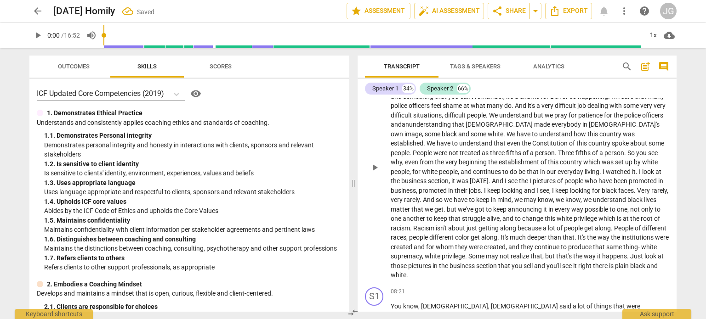
scroll to position [597, 0]
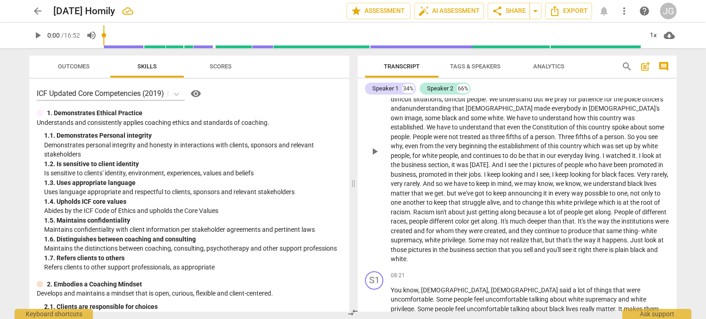
click at [488, 142] on span "the" at bounding box center [493, 145] width 11 height 7
click at [518, 152] on span "be" at bounding box center [522, 155] width 8 height 7
drag, startPoint x: 492, startPoint y: 146, endPoint x: 479, endPoint y: 147, distance: 12.4
click at [479, 147] on p "Some years ago , [DEMOGRAPHIC_DATA] [DEMOGRAPHIC_DATA] were castigated , rightl…" at bounding box center [529, 151] width 278 height 226
click at [447, 190] on span "but" at bounding box center [452, 193] width 11 height 7
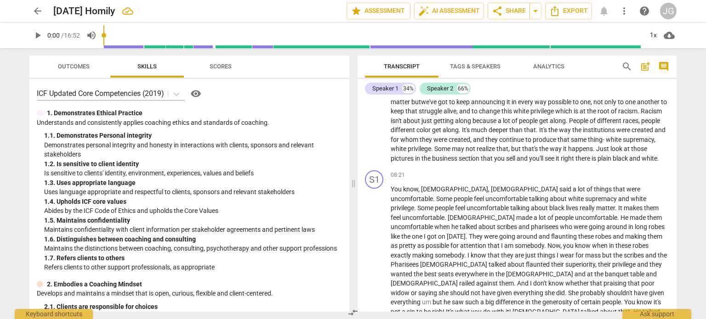
scroll to position [689, 0]
click at [569, 117] on span "People" at bounding box center [579, 120] width 21 height 7
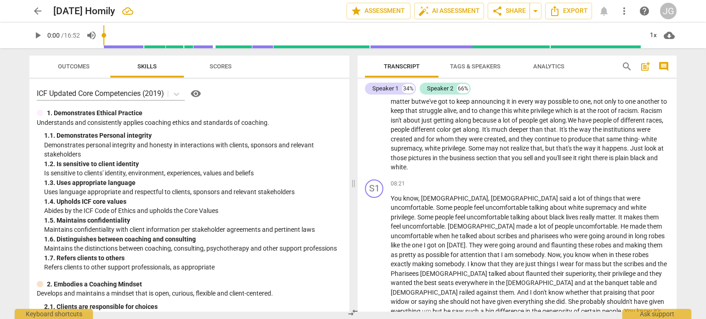
click at [513, 154] on span "you" at bounding box center [517, 157] width 12 height 7
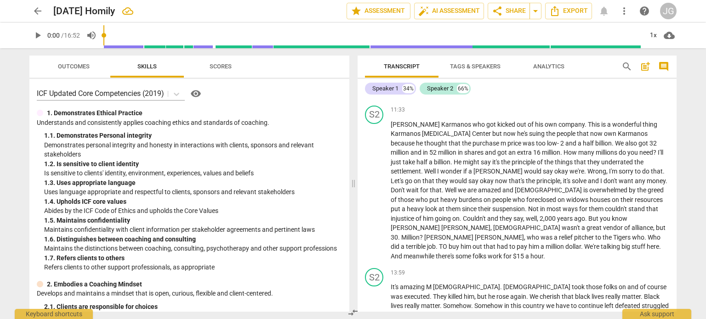
scroll to position [964, 0]
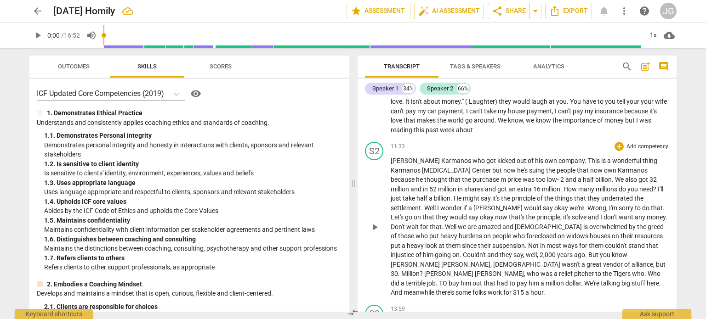
click at [500, 176] on span "m" at bounding box center [503, 179] width 7 height 7
click at [595, 186] on span "millions" at bounding box center [606, 189] width 23 height 7
click at [453, 195] on span "." at bounding box center [451, 198] width 3 height 7
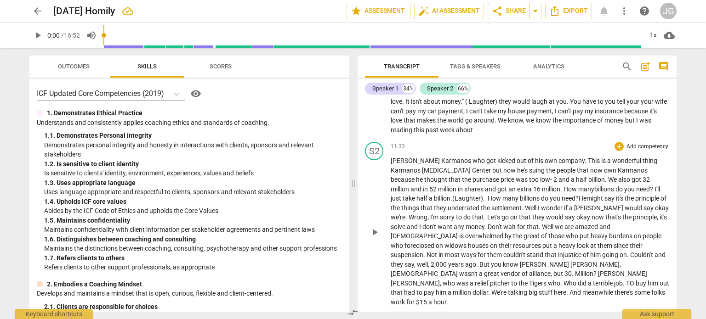
click at [407, 223] on span "solve" at bounding box center [398, 226] width 16 height 7
click at [642, 232] on span "people" at bounding box center [651, 235] width 19 height 7
click at [513, 242] on span "resources" at bounding box center [527, 245] width 29 height 7
click at [578, 242] on span "look" at bounding box center [584, 245] width 13 height 7
drag, startPoint x: 661, startPoint y: 235, endPoint x: 646, endPoint y: 234, distance: 15.6
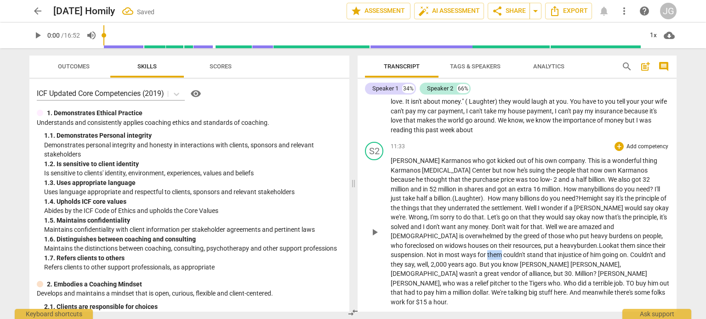
click at [646, 234] on p "[PERSON_NAME] who got kicked out of his own company . This is a wonderful thing…" at bounding box center [529, 231] width 278 height 151
drag, startPoint x: 424, startPoint y: 254, endPoint x: 408, endPoint y: 254, distance: 15.6
click at [520, 261] on span "[PERSON_NAME]" at bounding box center [545, 264] width 51 height 7
drag, startPoint x: 627, startPoint y: 273, endPoint x: 614, endPoint y: 273, distance: 13.8
click at [406, 299] on span "work" at bounding box center [398, 302] width 16 height 7
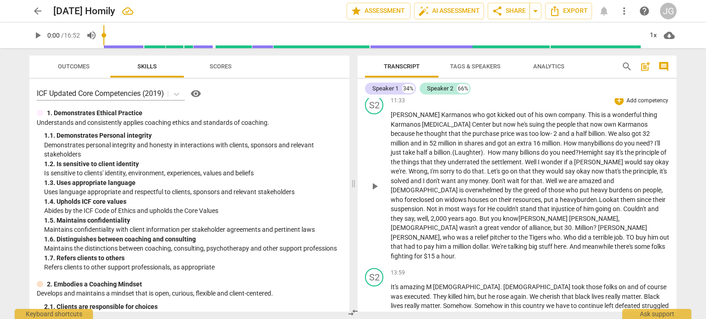
scroll to position [1056, 0]
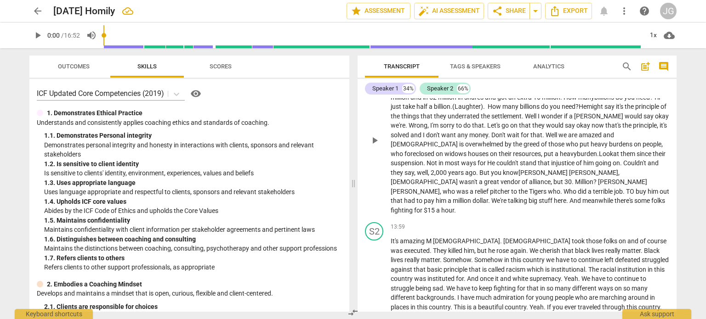
click at [454, 178] on span "[DEMOGRAPHIC_DATA]" at bounding box center [424, 181] width 68 height 7
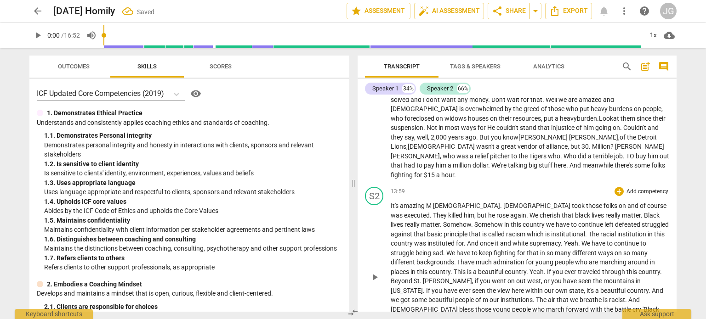
scroll to position [1141, 0]
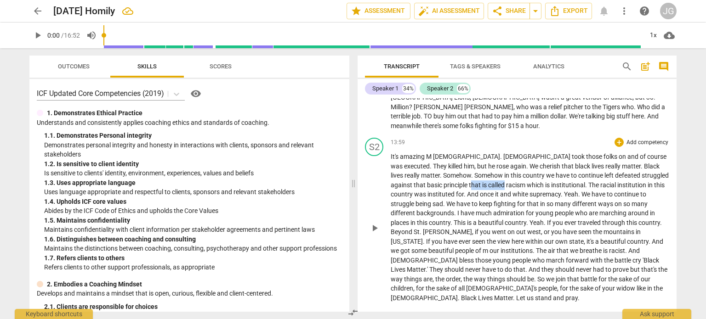
drag, startPoint x: 427, startPoint y: 165, endPoint x: 393, endPoint y: 165, distance: 34.0
click at [393, 165] on p "It's amazing M [PERSON_NAME] . [PERSON_NAME] took those folks on and of course …" at bounding box center [529, 227] width 278 height 151
click at [404, 200] on span "." at bounding box center [402, 203] width 3 height 7
click at [648, 219] on span "St" at bounding box center [651, 222] width 6 height 7
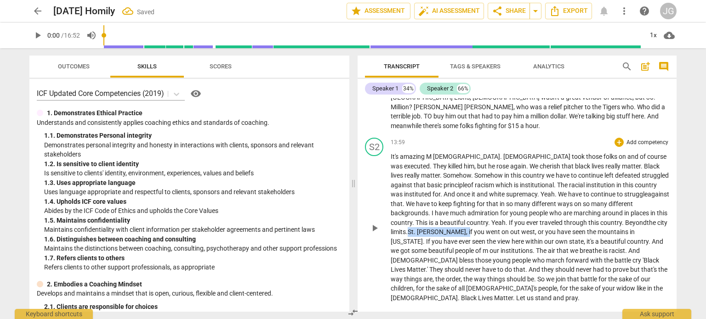
drag, startPoint x: 411, startPoint y: 213, endPoint x: 642, endPoint y: 205, distance: 231.2
click at [642, 205] on p "It's amazing M [PERSON_NAME] . [PERSON_NAME] took those folks on and of course …" at bounding box center [529, 227] width 278 height 151
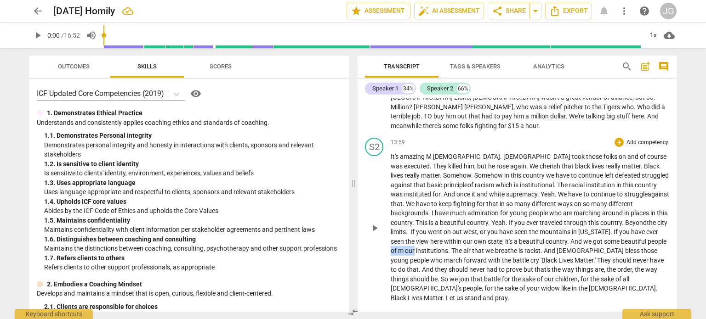
drag, startPoint x: 654, startPoint y: 222, endPoint x: 630, endPoint y: 225, distance: 24.0
click at [630, 225] on p "It's amazing M [PERSON_NAME] . [PERSON_NAME] took those folks on and of course …" at bounding box center [529, 227] width 278 height 151
click at [435, 266] on span "they" at bounding box center [442, 269] width 14 height 7
drag, startPoint x: 603, startPoint y: 248, endPoint x: 577, endPoint y: 251, distance: 26.3
click at [576, 249] on p "It's amazing M [PERSON_NAME] . [PERSON_NAME] took those folks on and of course …" at bounding box center [529, 227] width 278 height 151
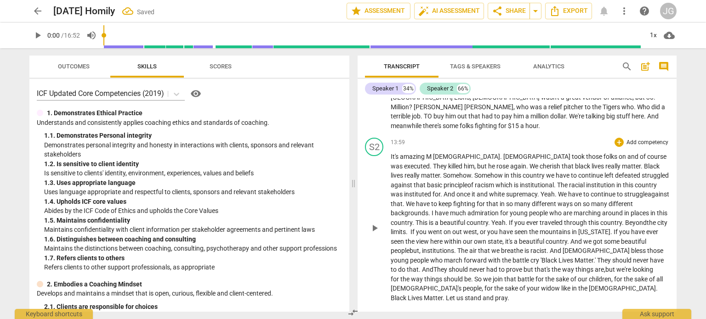
click at [422, 266] on span "And T" at bounding box center [429, 269] width 15 height 7
